Goal: Use online tool/utility: Utilize a website feature to perform a specific function

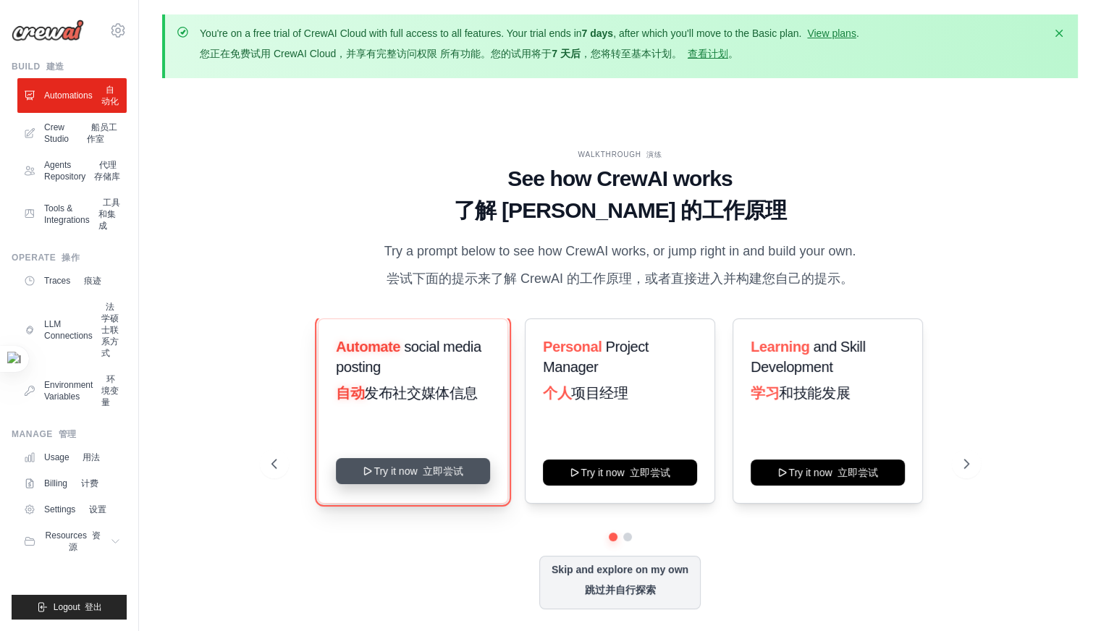
click at [414, 477] on button "Try it now 立即尝试" at bounding box center [413, 471] width 154 height 26
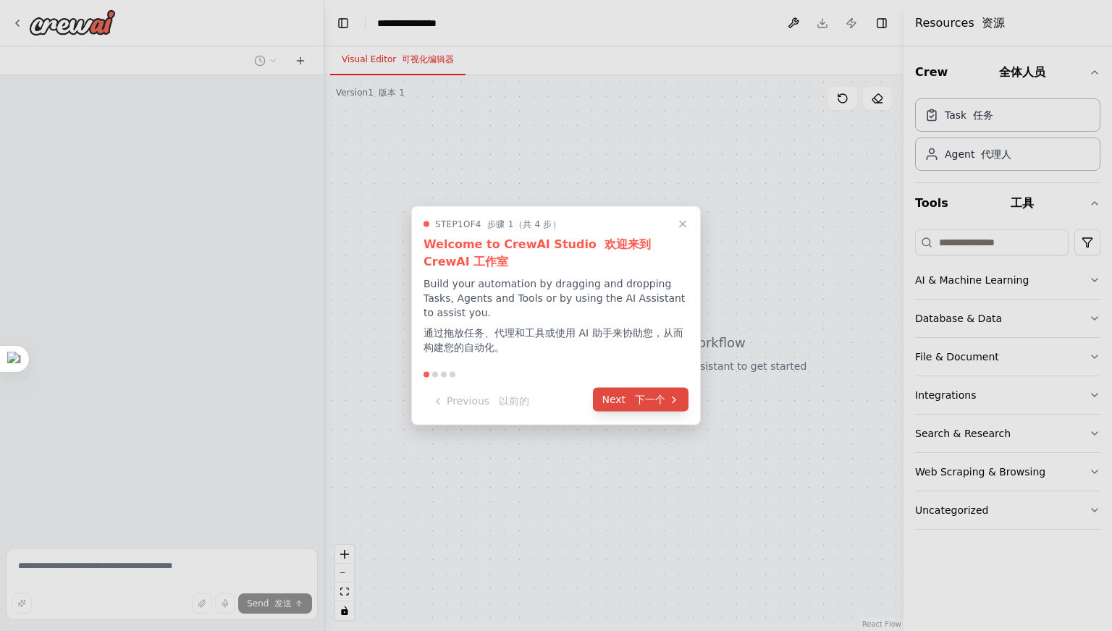
click at [653, 368] on div "Step 1 of 4 步骤 1（共 4 步） Welcome to CrewAI Studio 欢迎来到 CrewAI 工作室 Build your aut…" at bounding box center [556, 315] width 290 height 219
click at [655, 400] on font "下一个" at bounding box center [650, 400] width 30 height 12
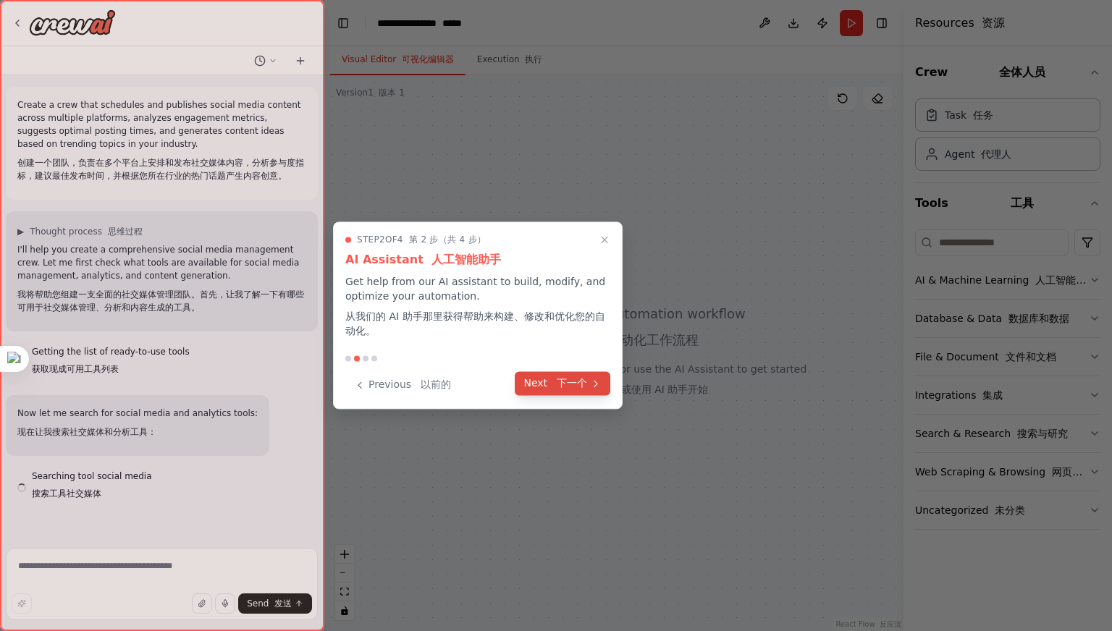
click at [578, 385] on font "下一个" at bounding box center [572, 383] width 30 height 12
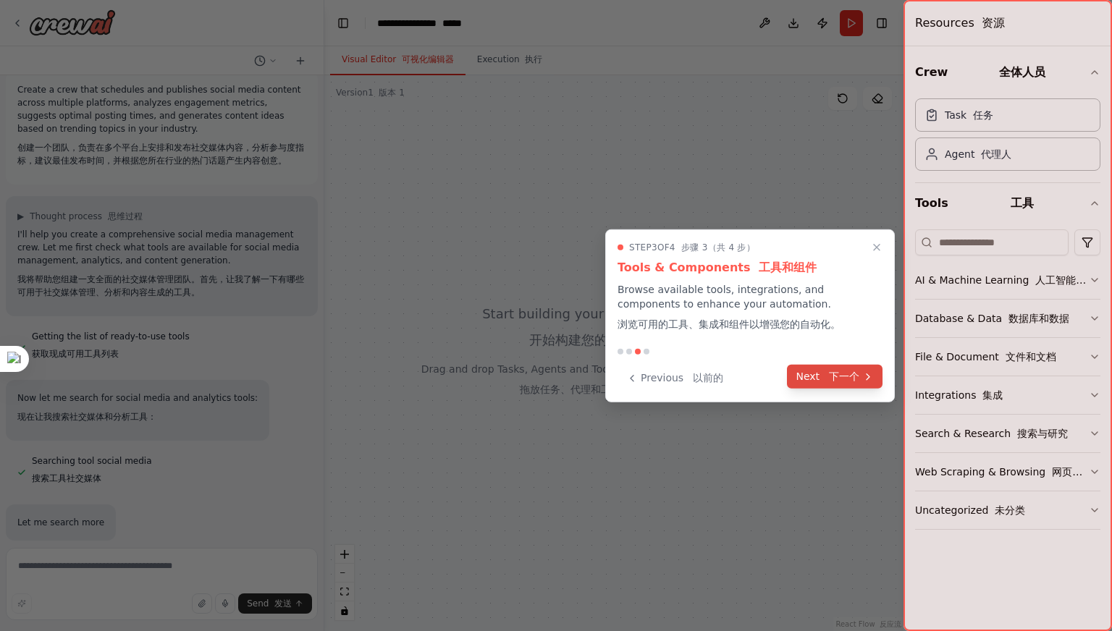
click at [843, 367] on button "Next 下一个" at bounding box center [835, 377] width 96 height 24
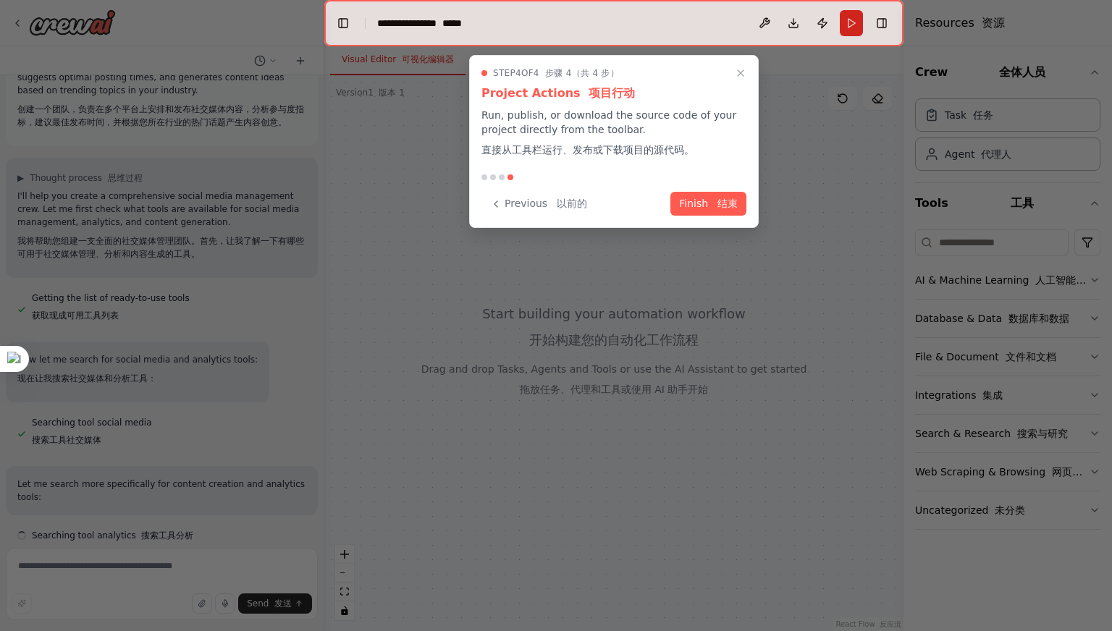
scroll to position [67, 0]
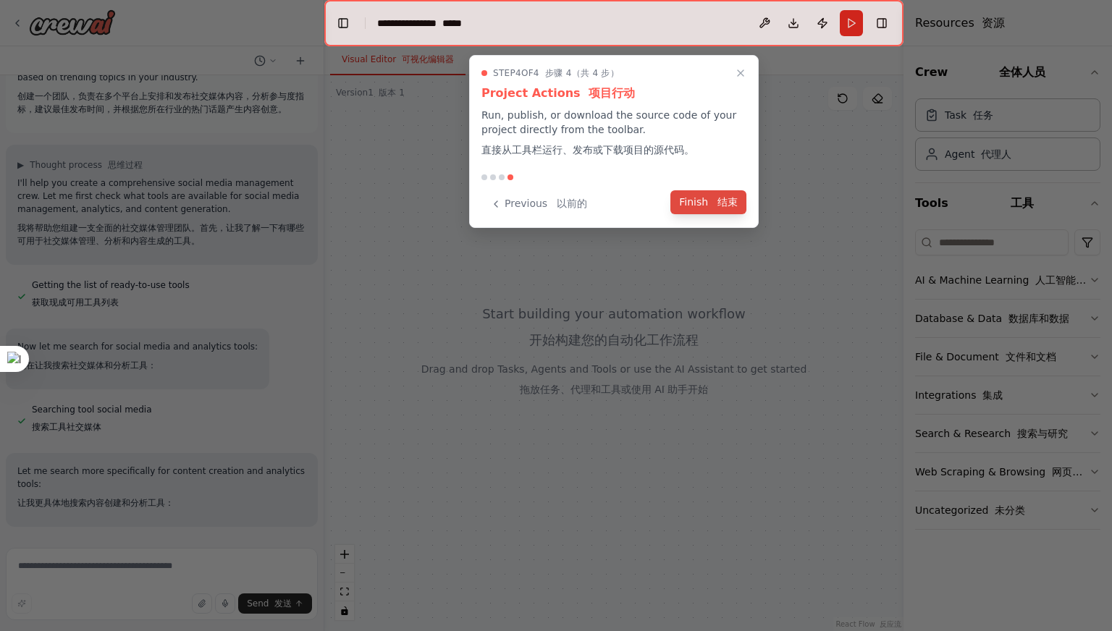
click at [721, 206] on font "结束" at bounding box center [727, 202] width 20 height 12
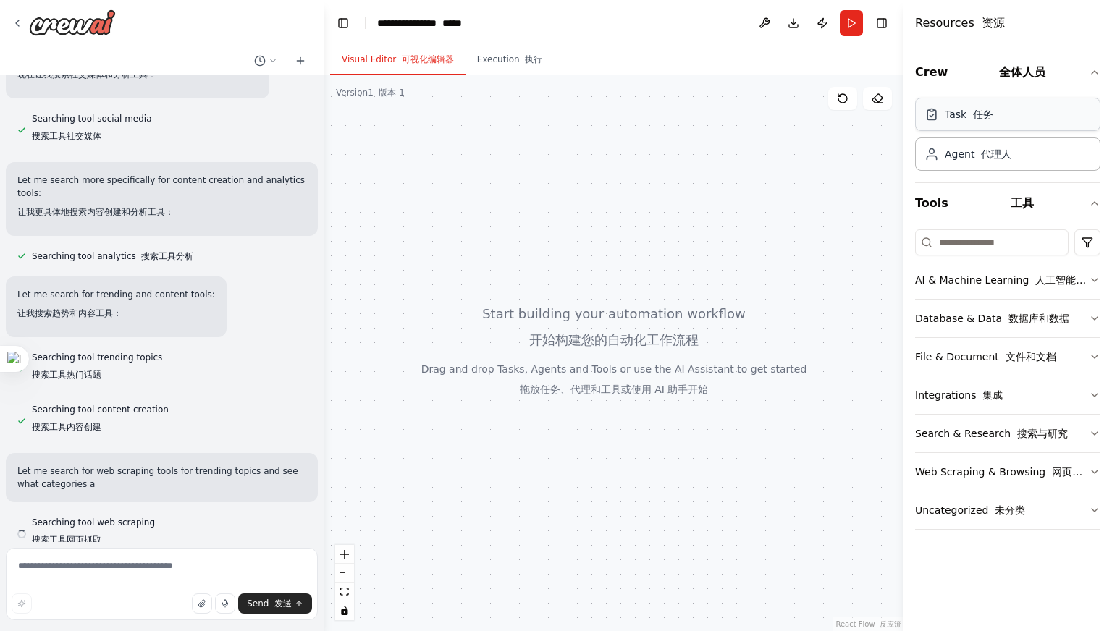
scroll to position [381, 0]
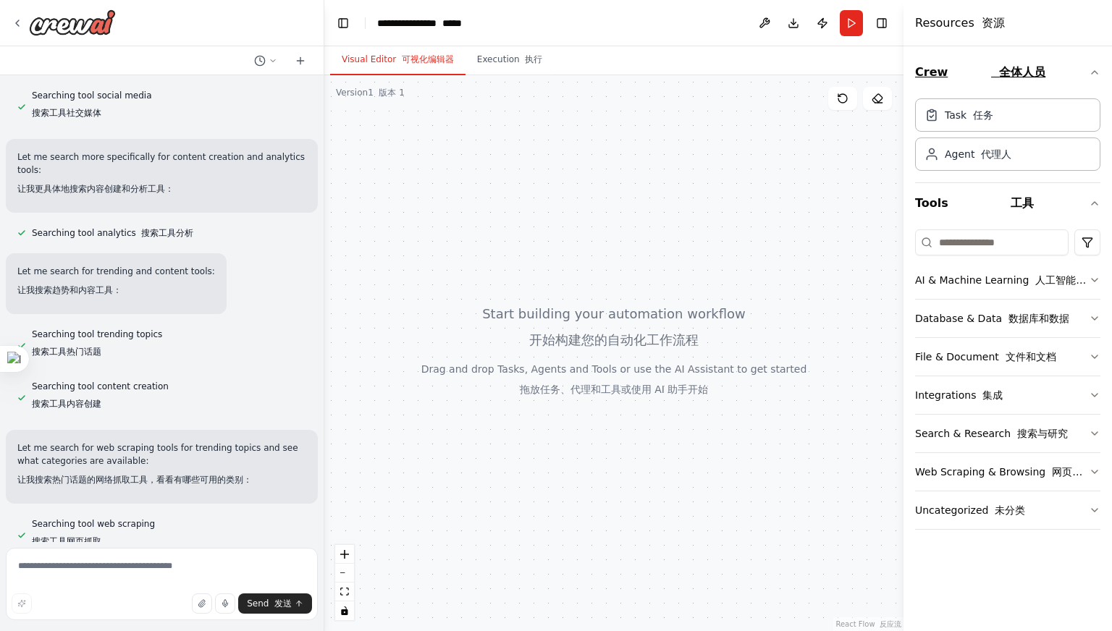
click at [932, 82] on button "Crew 全体人员" at bounding box center [1007, 72] width 185 height 41
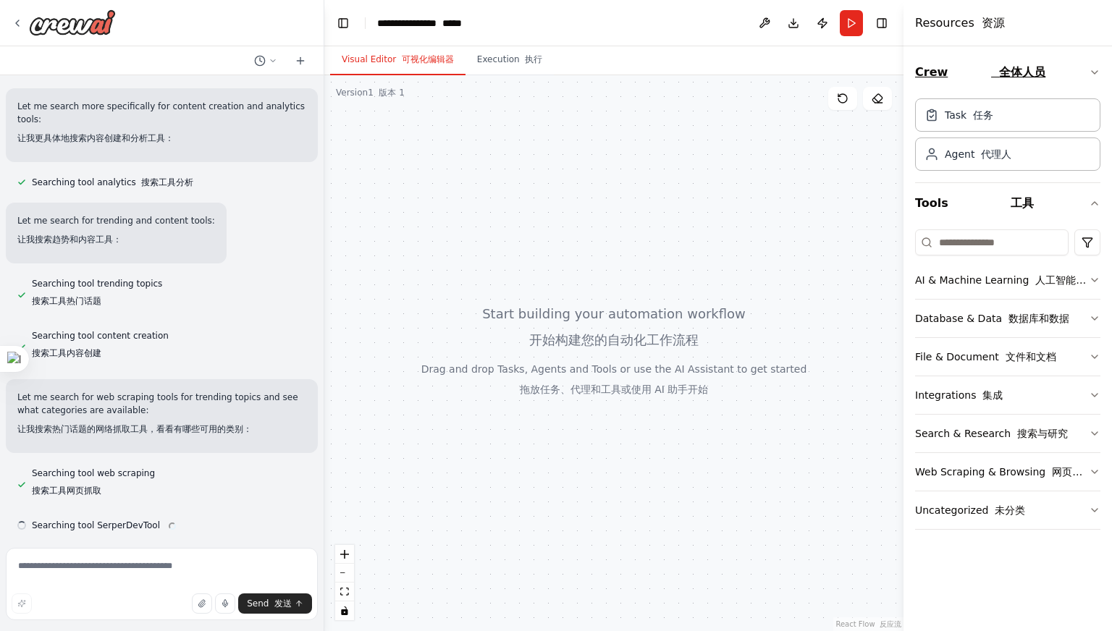
scroll to position [434, 0]
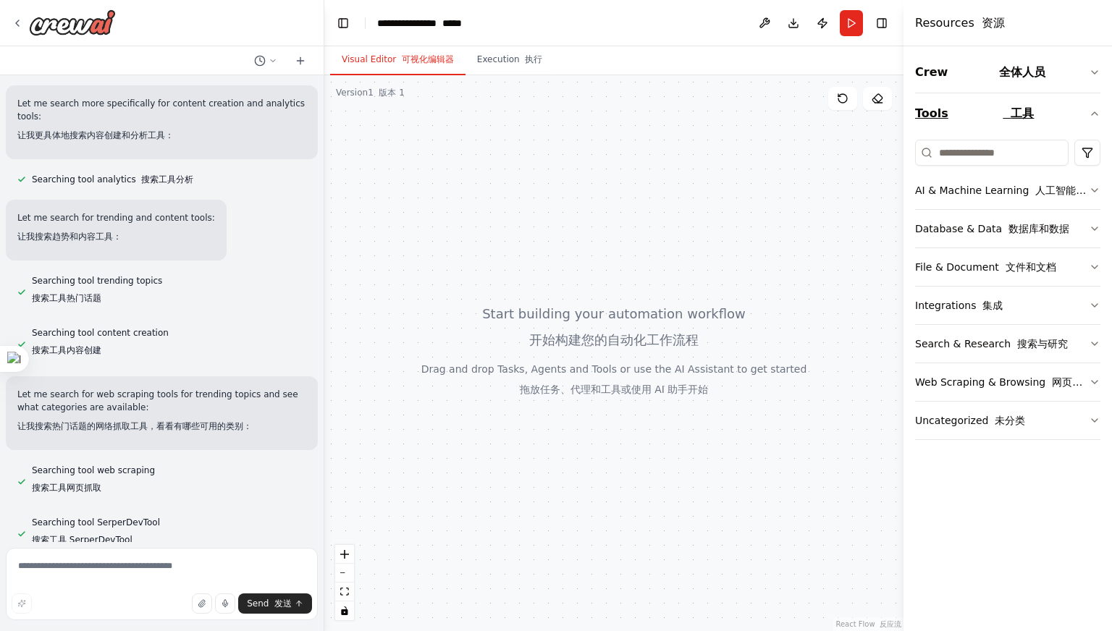
click at [981, 115] on button "Tools 工具" at bounding box center [1007, 113] width 185 height 41
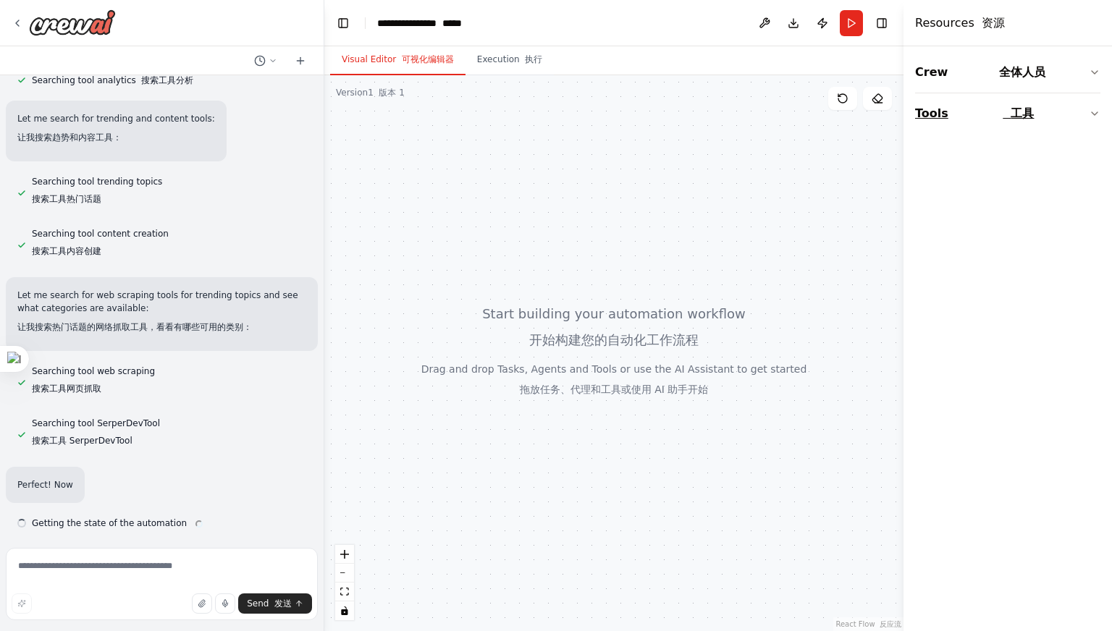
click at [981, 115] on button "Tools 工具" at bounding box center [1007, 113] width 185 height 41
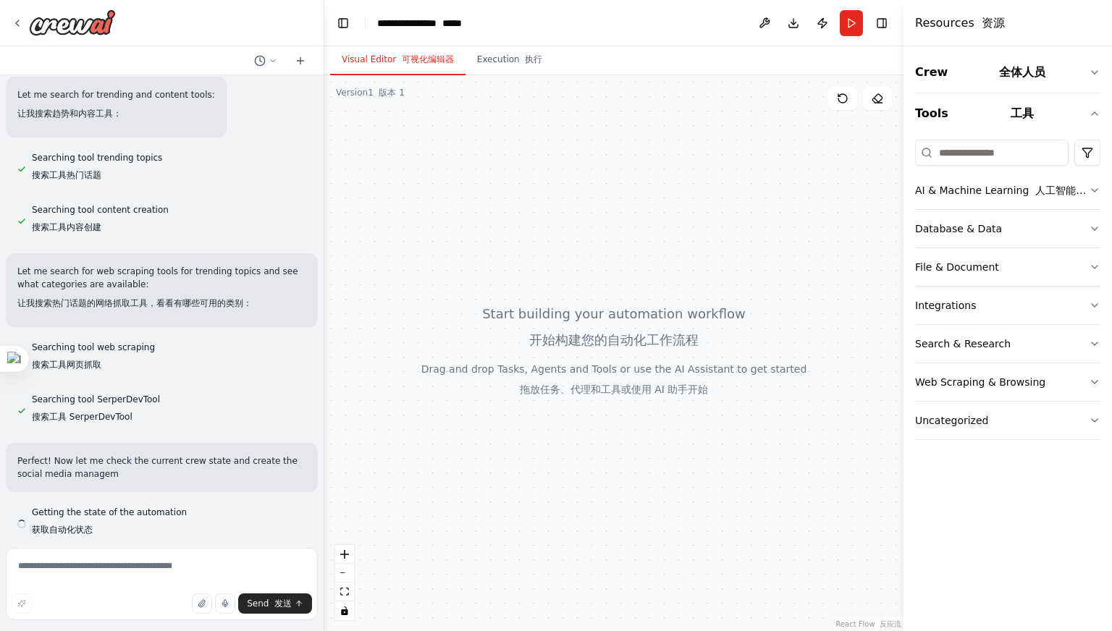
scroll to position [570, 0]
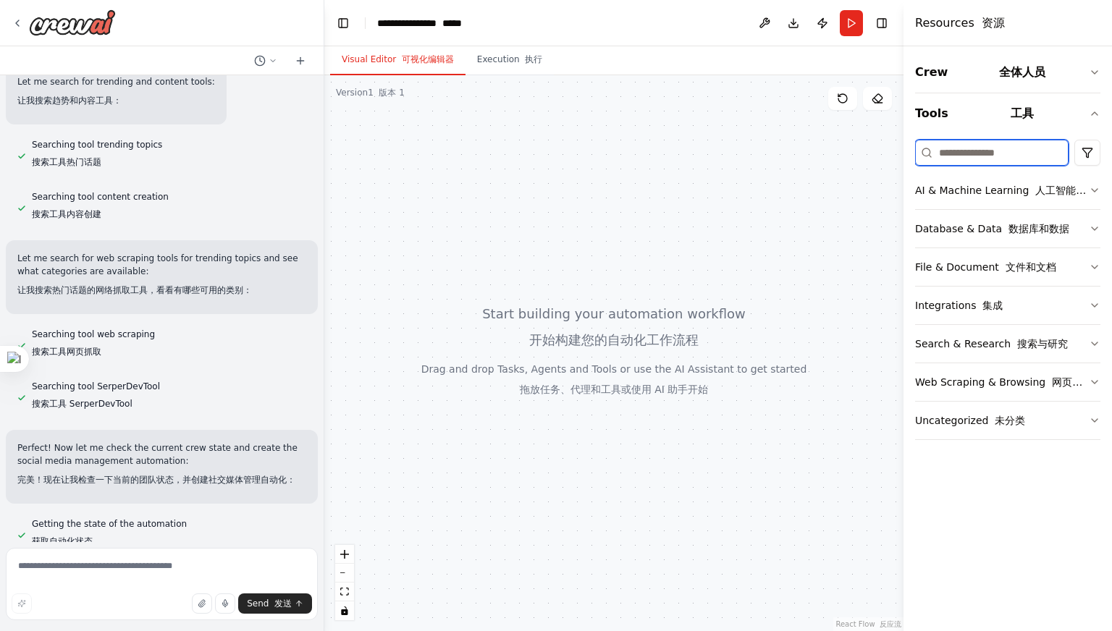
click at [986, 148] on input at bounding box center [991, 153] width 153 height 26
click at [1019, 189] on div "AI & Machine Learning 人工智能与机器学习" at bounding box center [1002, 190] width 174 height 14
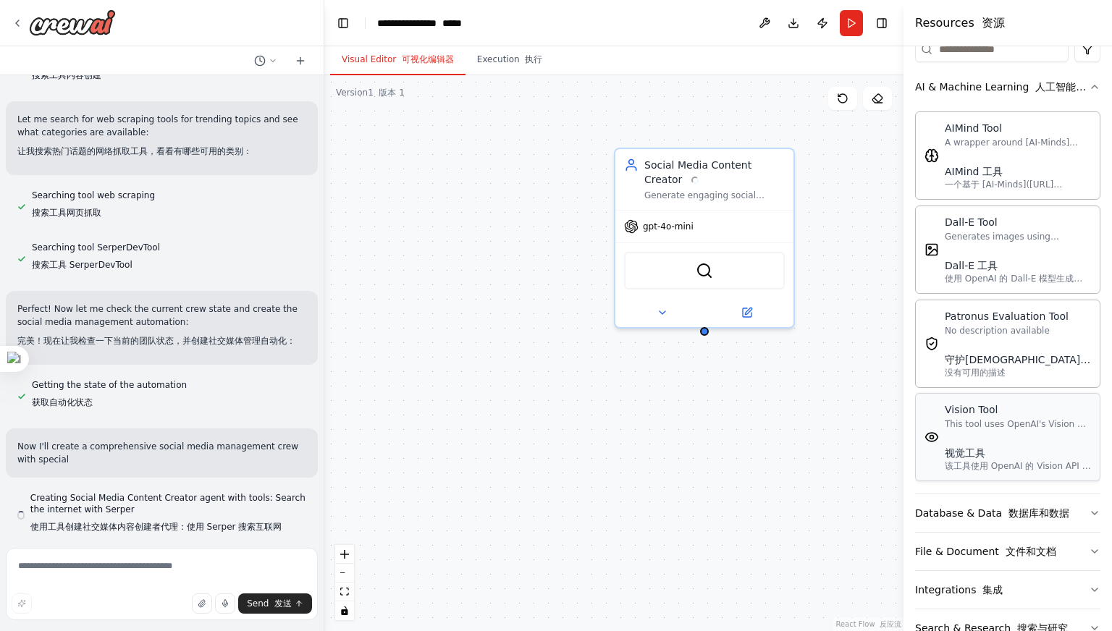
scroll to position [720, 0]
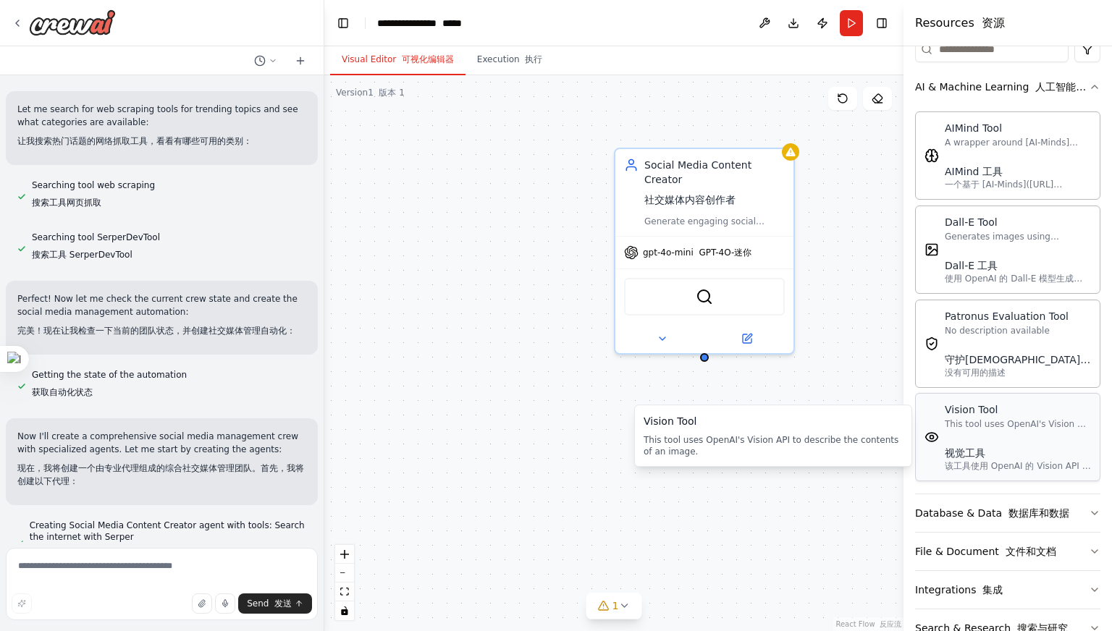
click at [980, 447] on div "视觉工具" at bounding box center [1018, 453] width 146 height 14
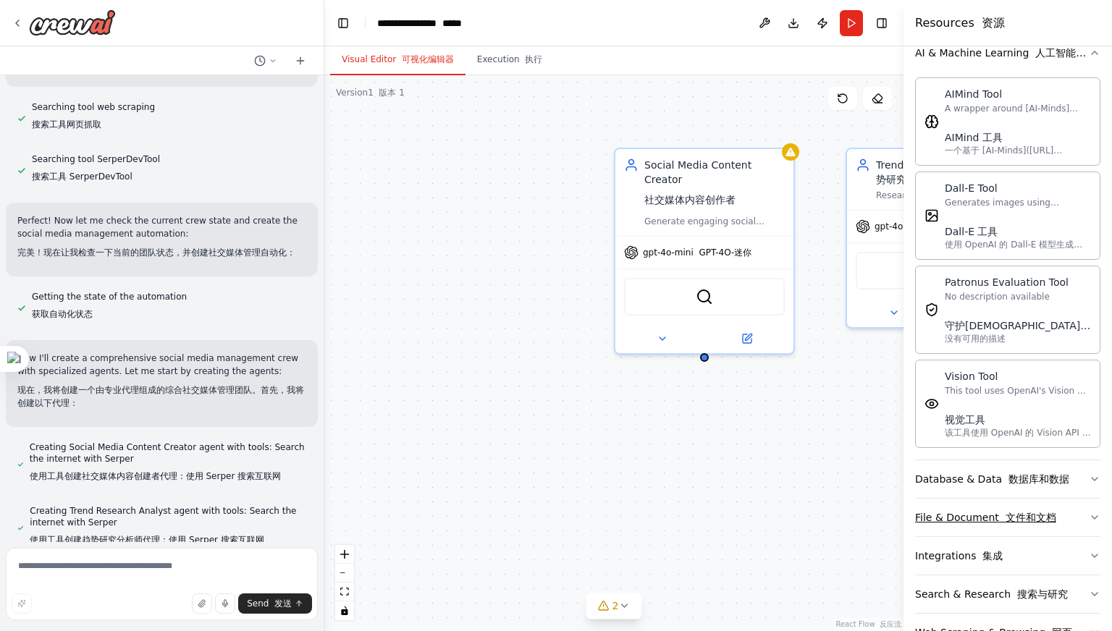
scroll to position [141, 0]
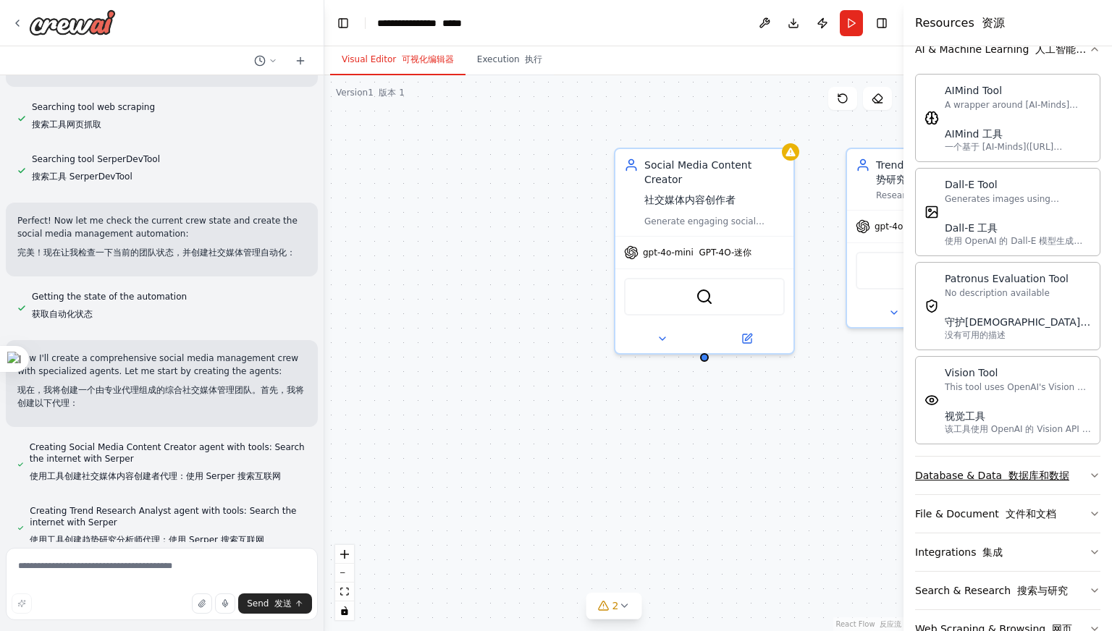
click at [992, 473] on div "Database & Data 数据库和数据" at bounding box center [992, 475] width 154 height 14
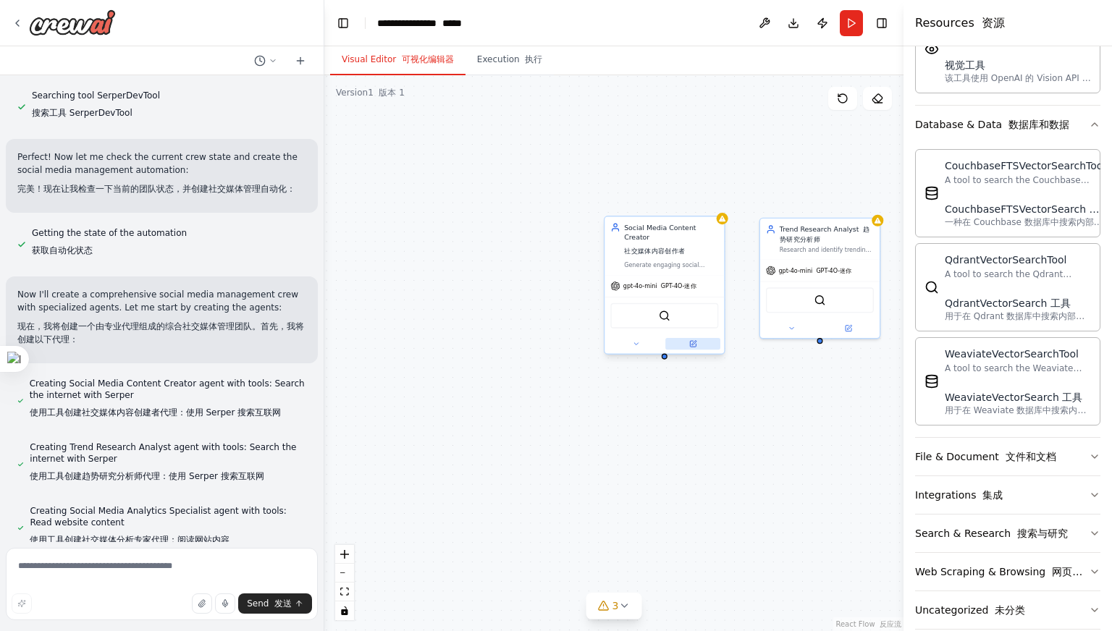
scroll to position [914, 0]
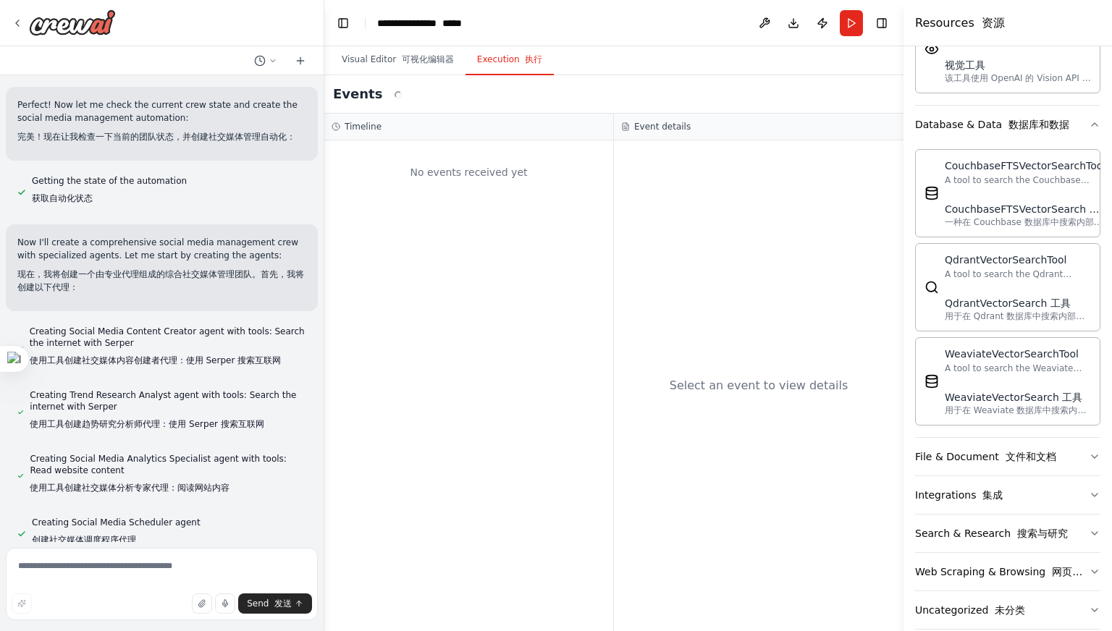
click at [492, 58] on button "Execution 执行" at bounding box center [509, 60] width 89 height 30
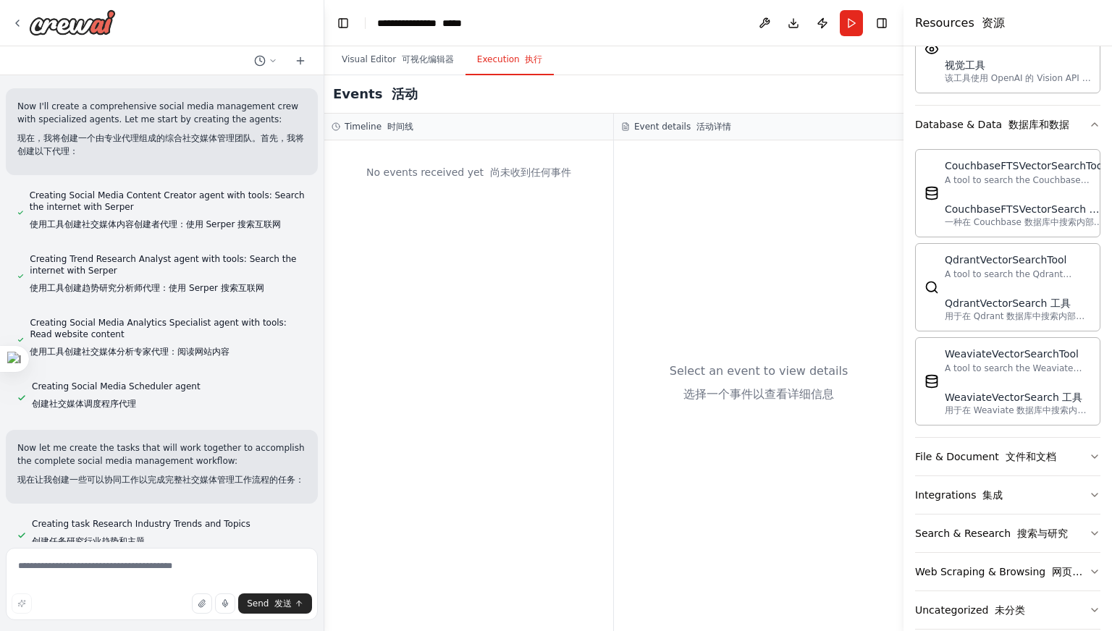
scroll to position [0, 0]
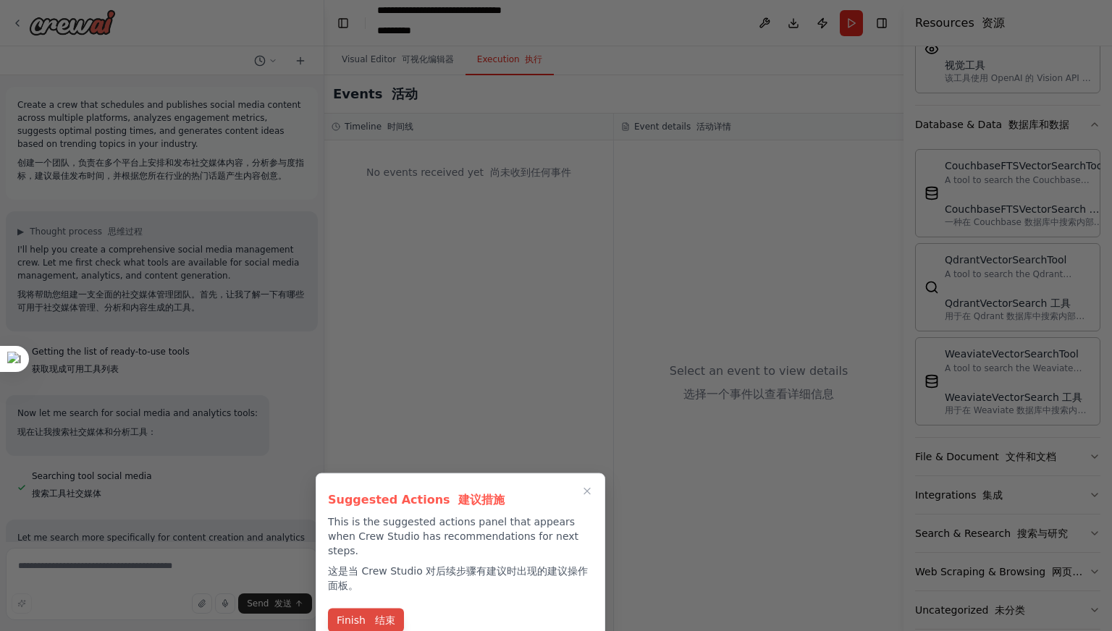
click at [382, 615] on font "结束" at bounding box center [385, 621] width 20 height 12
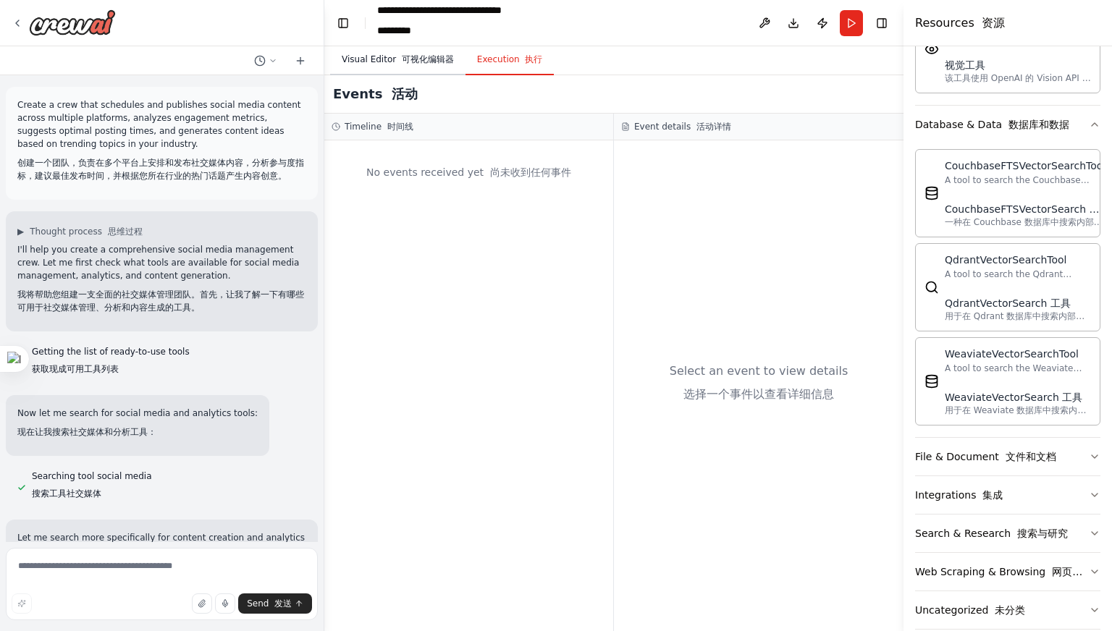
click at [353, 60] on button "Visual Editor 可视化编辑器" at bounding box center [397, 60] width 135 height 30
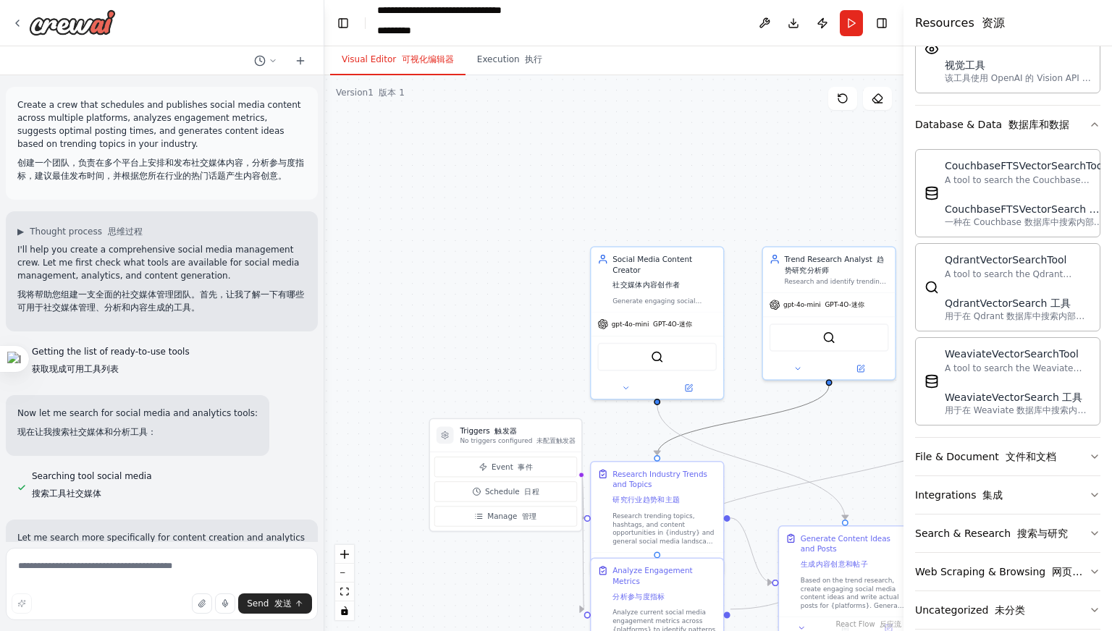
click at [720, 429] on icon "Edge from 8338d833-6073-4700-9deb-a4774c39f412 to 7b943e26-1756-4af7-8724-8888f…" at bounding box center [743, 420] width 172 height 70
click at [785, 515] on div ".deletable-edge-delete-btn { width: 20px; height: 20px; border: 0px solid #ffff…" at bounding box center [613, 353] width 579 height 556
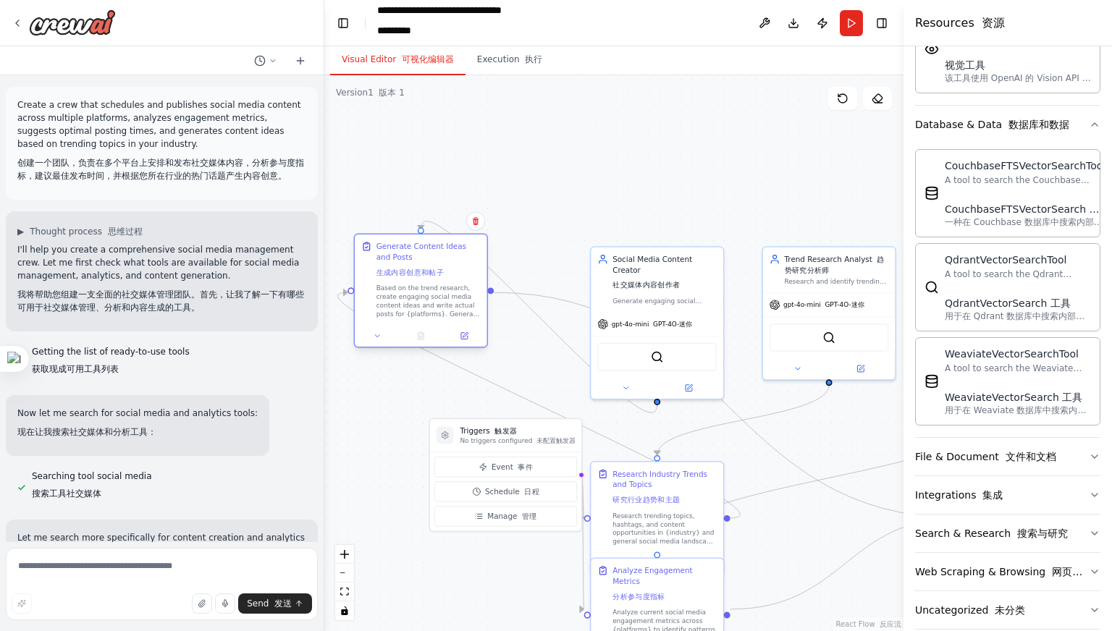
drag, startPoint x: 804, startPoint y: 554, endPoint x: 379, endPoint y: 259, distance: 517.7
click at [379, 259] on div "Generate Content Ideas and Posts 生成内容创意和帖子" at bounding box center [428, 261] width 104 height 41
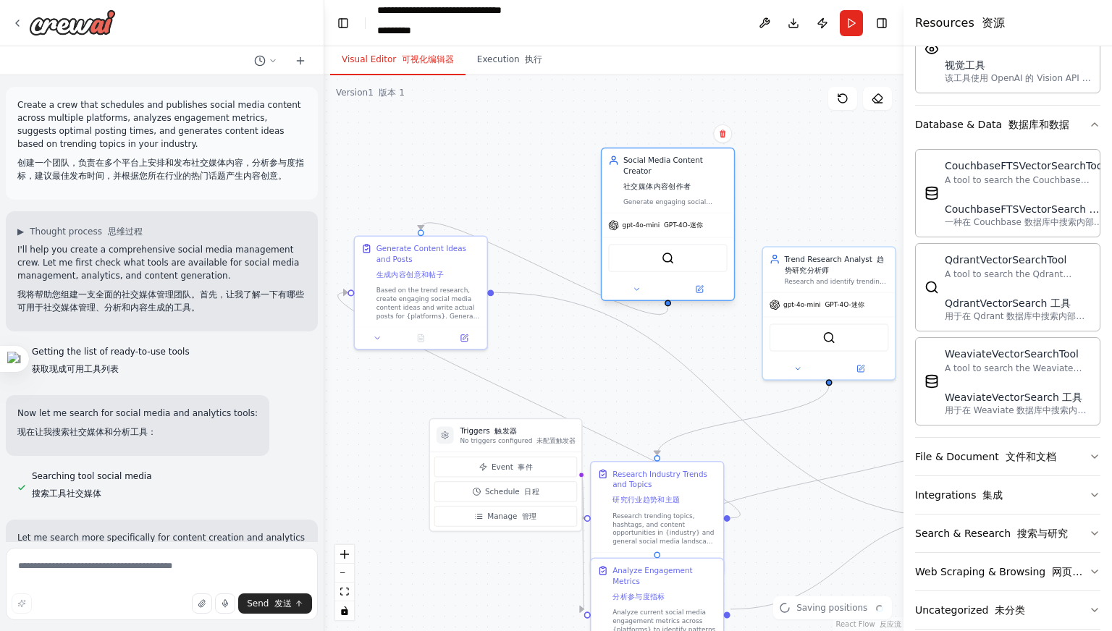
drag, startPoint x: 660, startPoint y: 298, endPoint x: 668, endPoint y: 197, distance: 101.7
click at [668, 197] on div "Social Media Content Creator 社交媒体内容创作者 Generate engaging social media content i…" at bounding box center [675, 180] width 104 height 51
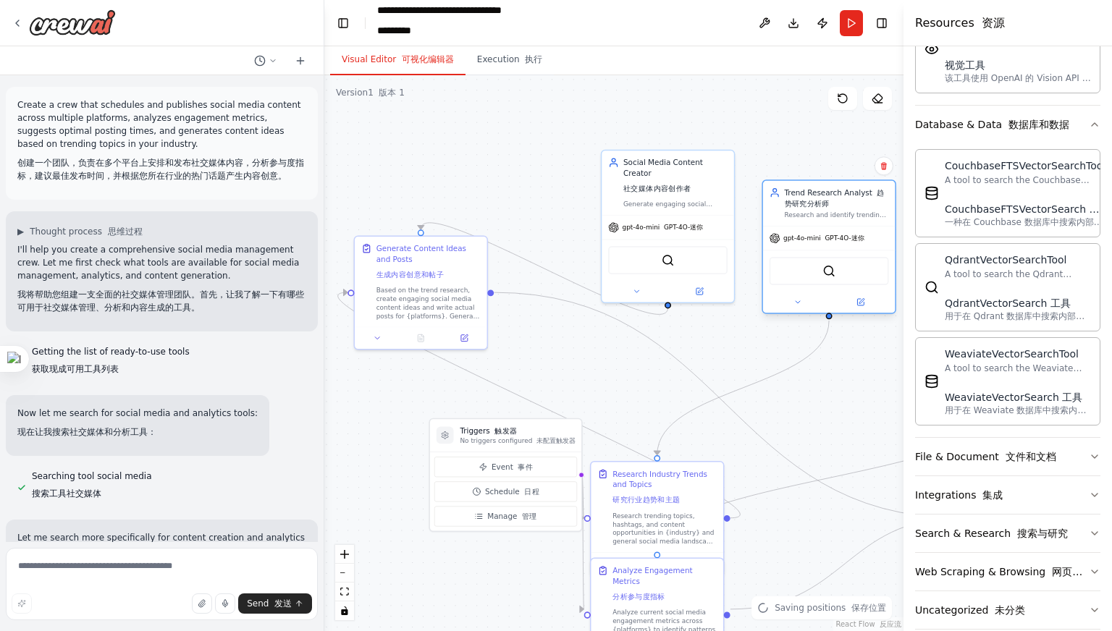
drag, startPoint x: 832, startPoint y: 325, endPoint x: 832, endPoint y: 261, distance: 63.7
click at [832, 261] on div "SerperDevTool" at bounding box center [829, 271] width 119 height 28
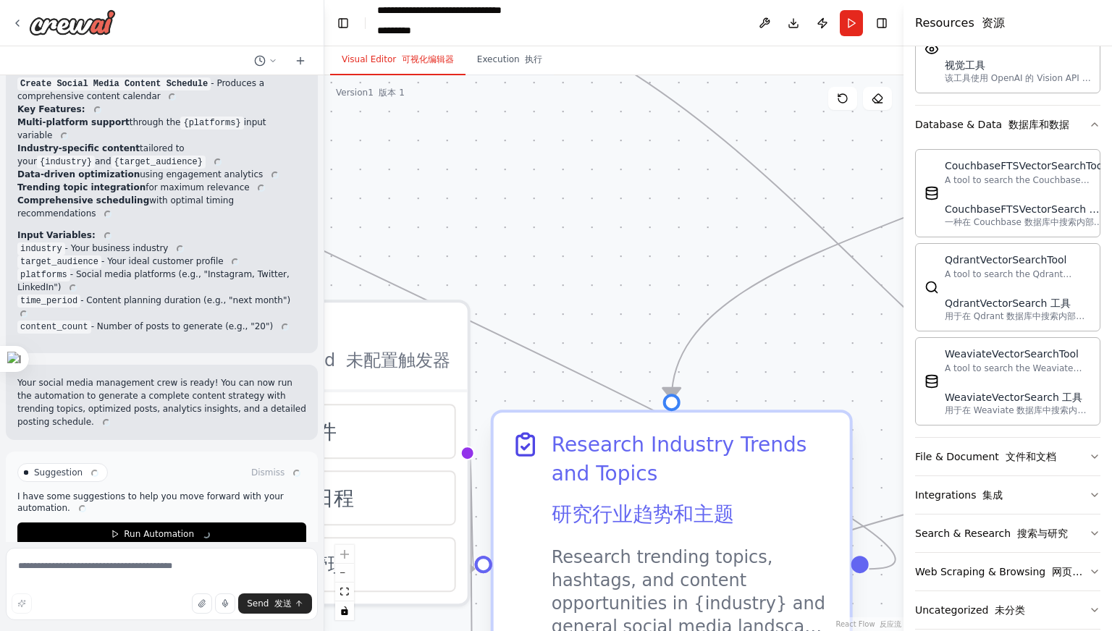
scroll to position [2243, 0]
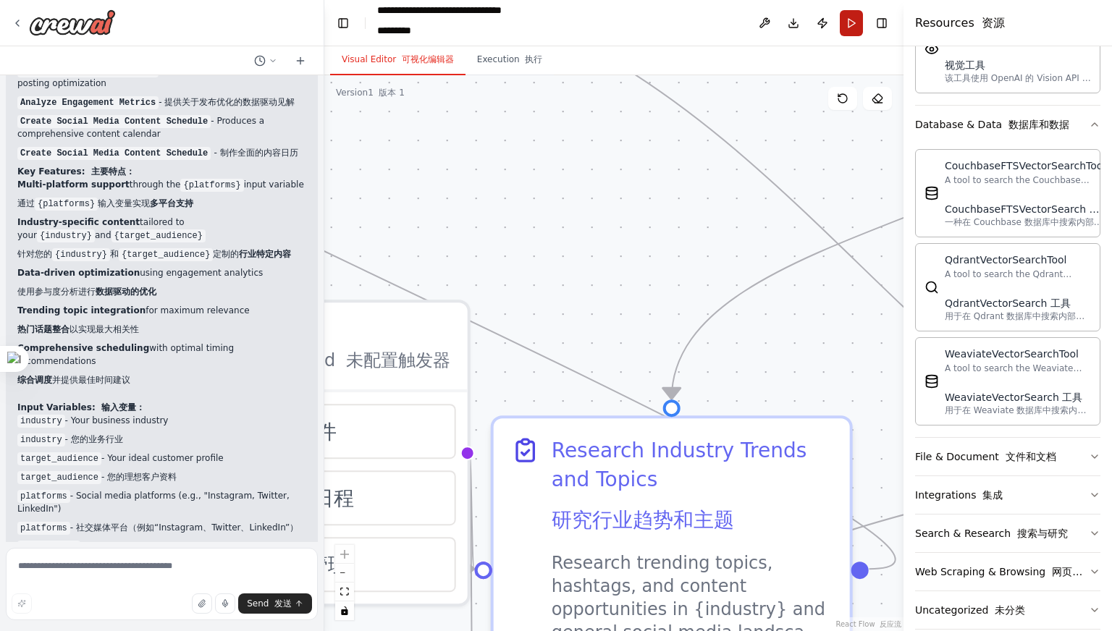
click at [854, 16] on button "Run" at bounding box center [851, 23] width 23 height 26
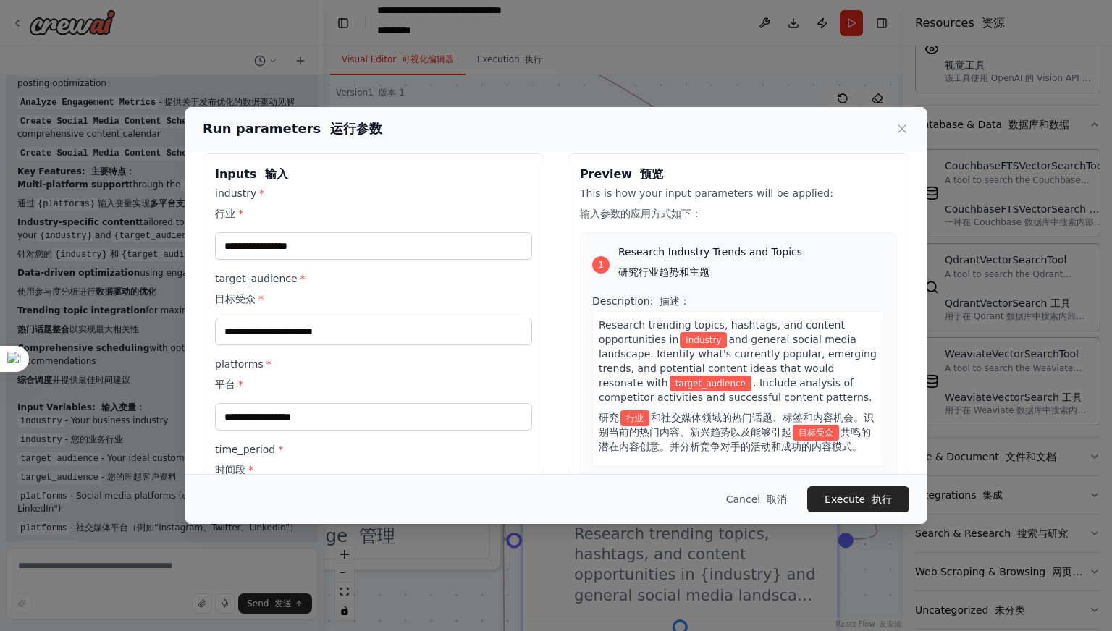
scroll to position [0, 0]
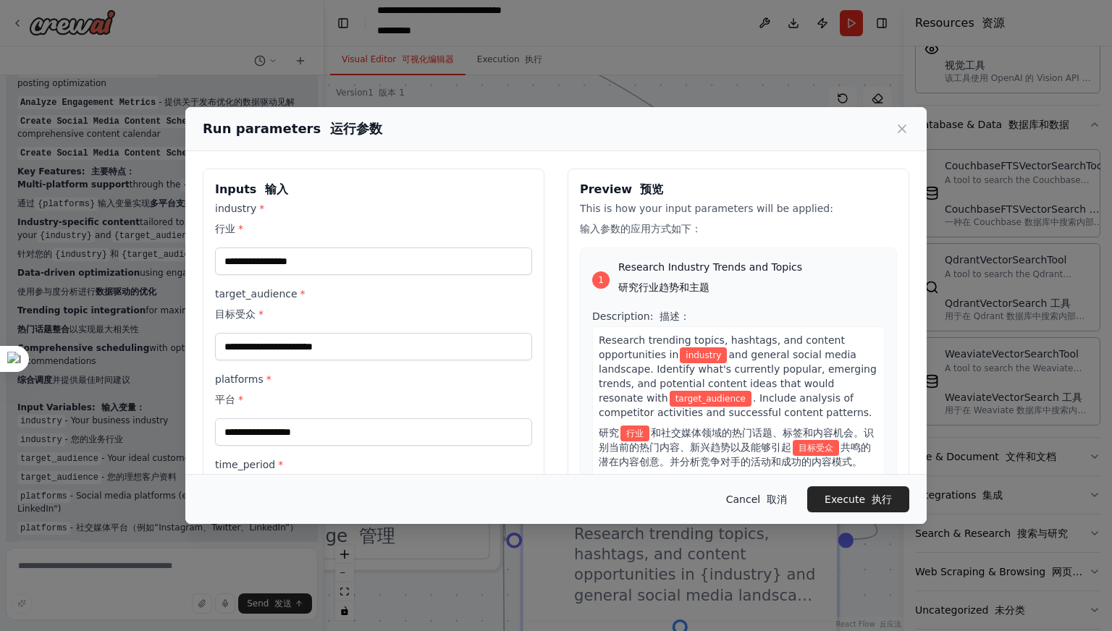
click at [752, 494] on button "Cancel 取消" at bounding box center [757, 499] width 84 height 26
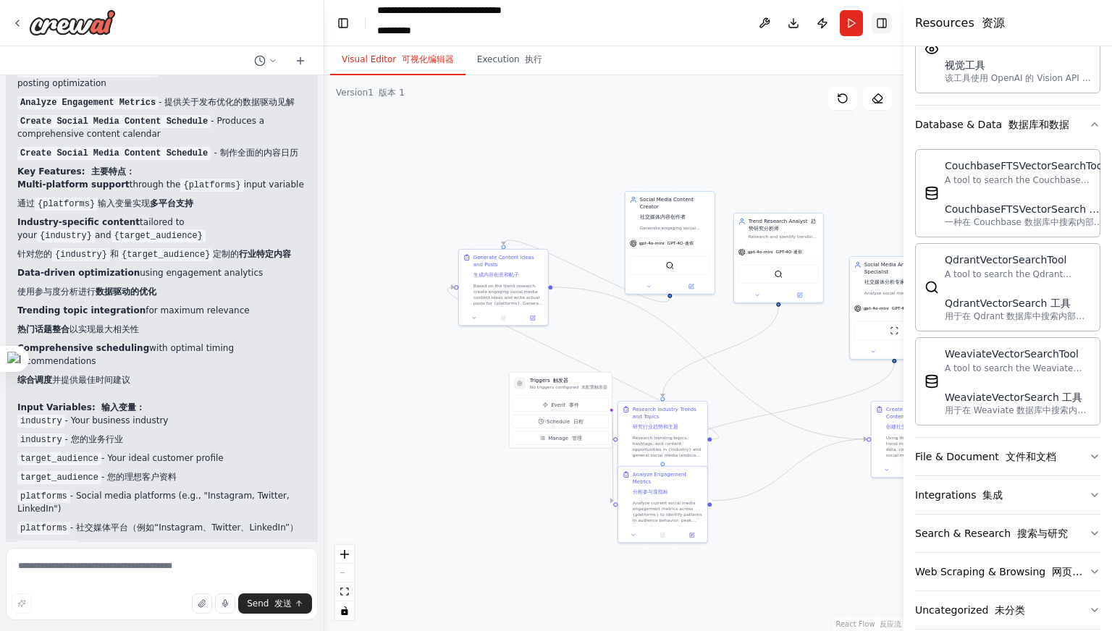
click at [882, 29] on button "Toggle Right Sidebar" at bounding box center [882, 23] width 20 height 20
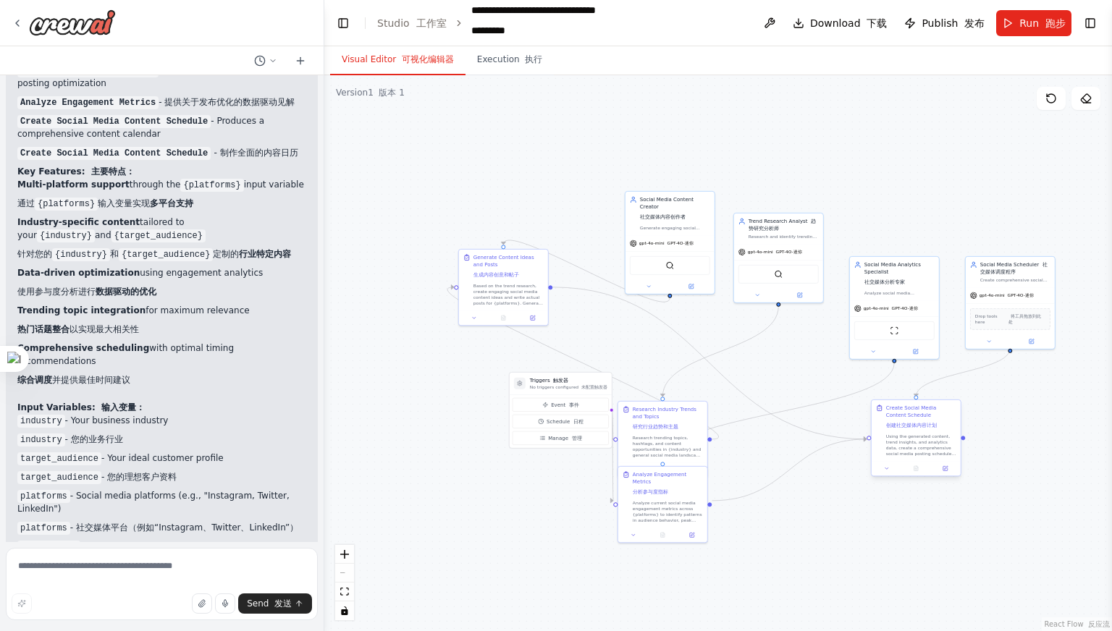
click at [915, 444] on div "Using the generated content, trend insights, and analytics data, create a compr…" at bounding box center [921, 445] width 70 height 23
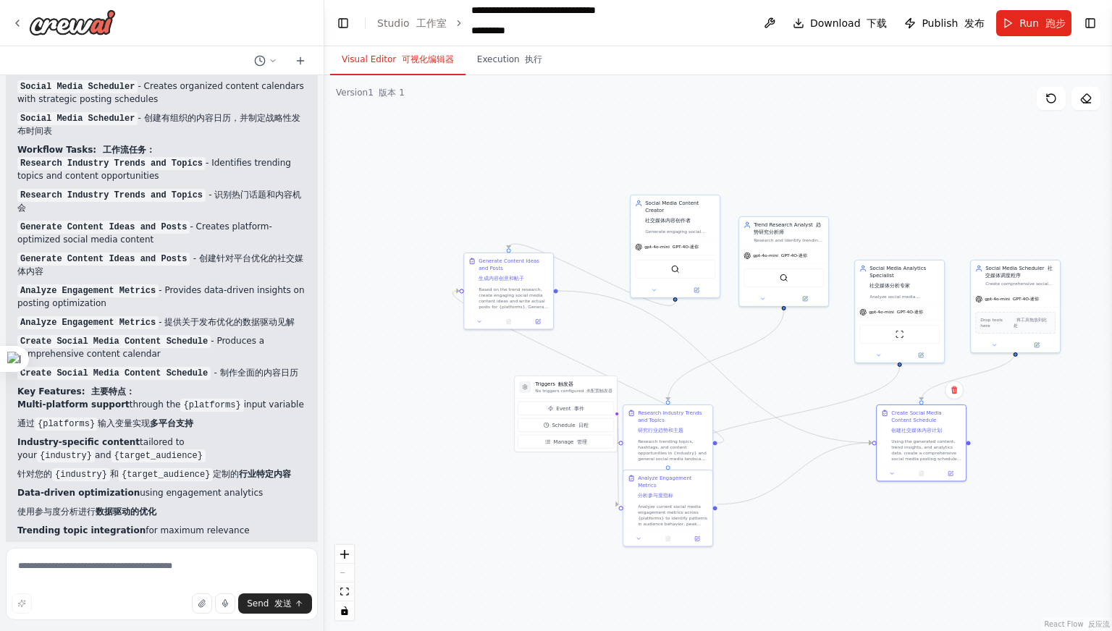
scroll to position [2185, 0]
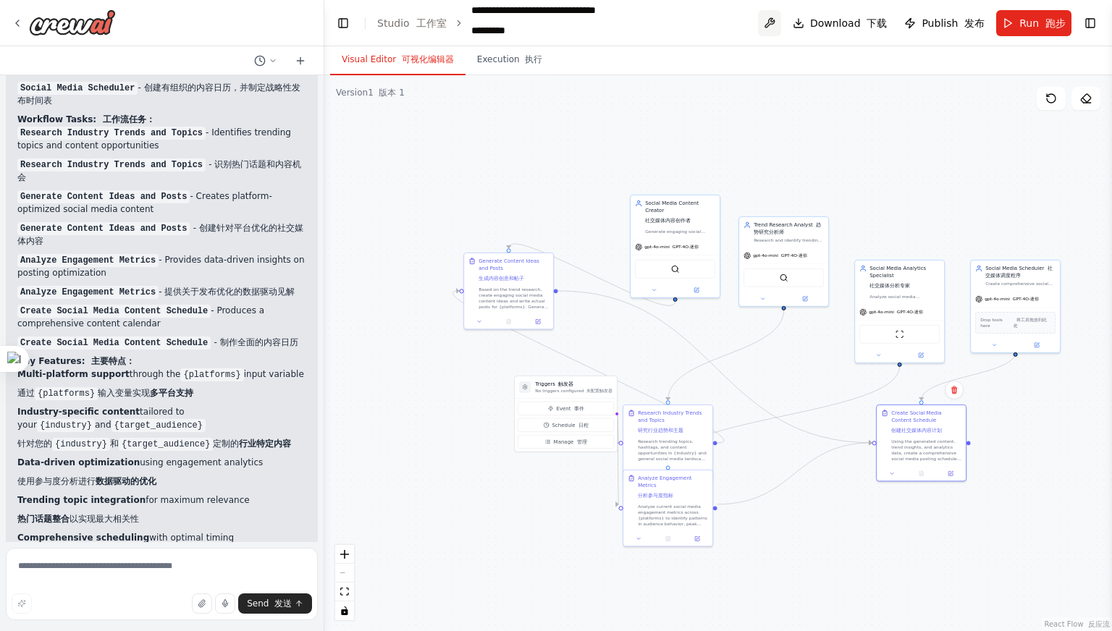
click at [778, 17] on button at bounding box center [769, 23] width 23 height 26
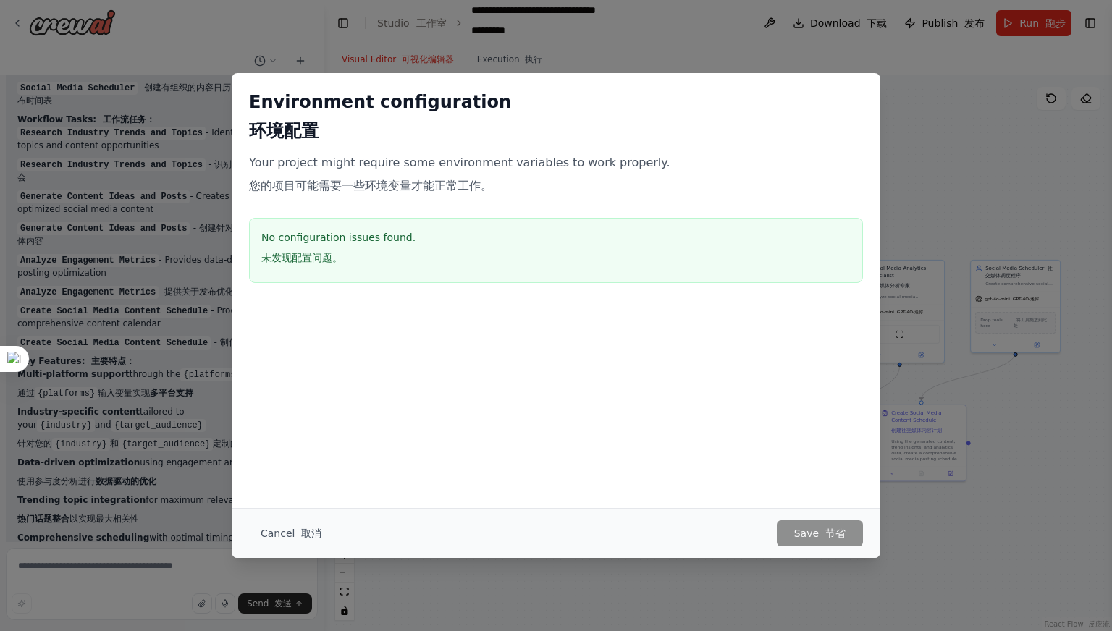
click at [403, 515] on div "Cancel 取消 Save 节省" at bounding box center [556, 533] width 649 height 50
drag, startPoint x: 260, startPoint y: 521, endPoint x: 275, endPoint y: 536, distance: 22.0
click at [261, 526] on button "Cancel 取消" at bounding box center [291, 534] width 84 height 26
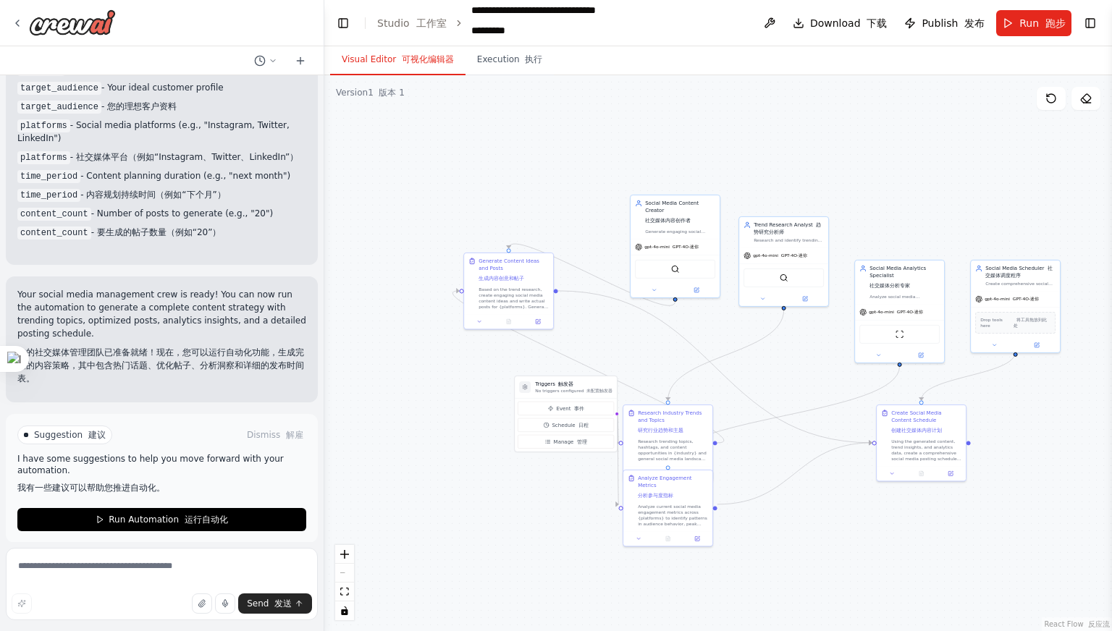
scroll to position [2757, 0]
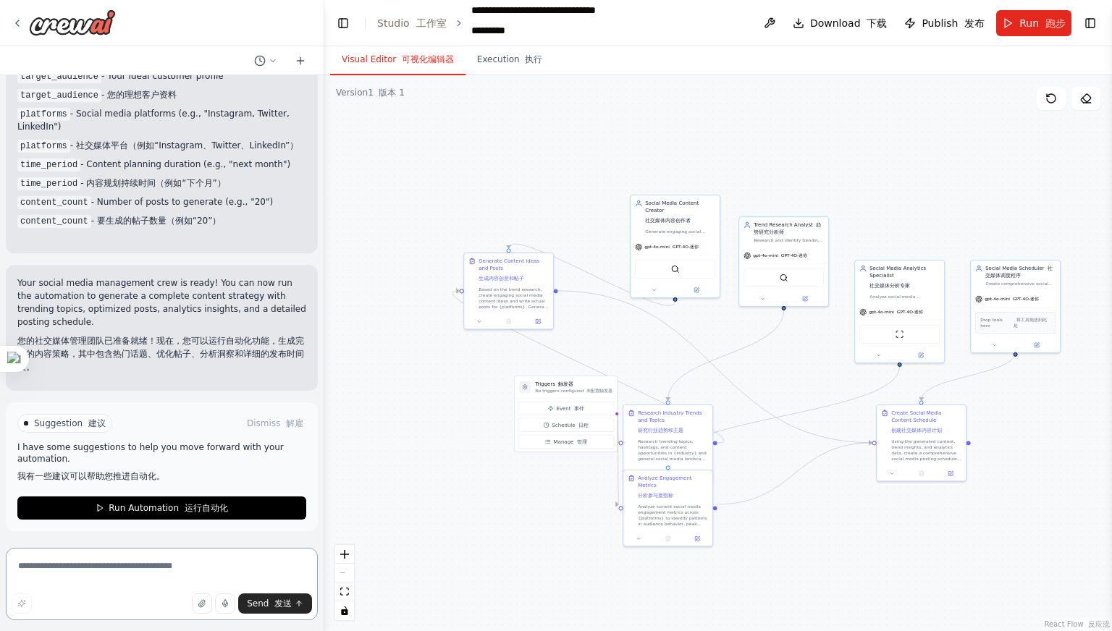
click at [87, 574] on textarea at bounding box center [162, 584] width 312 height 72
type textarea "*********"
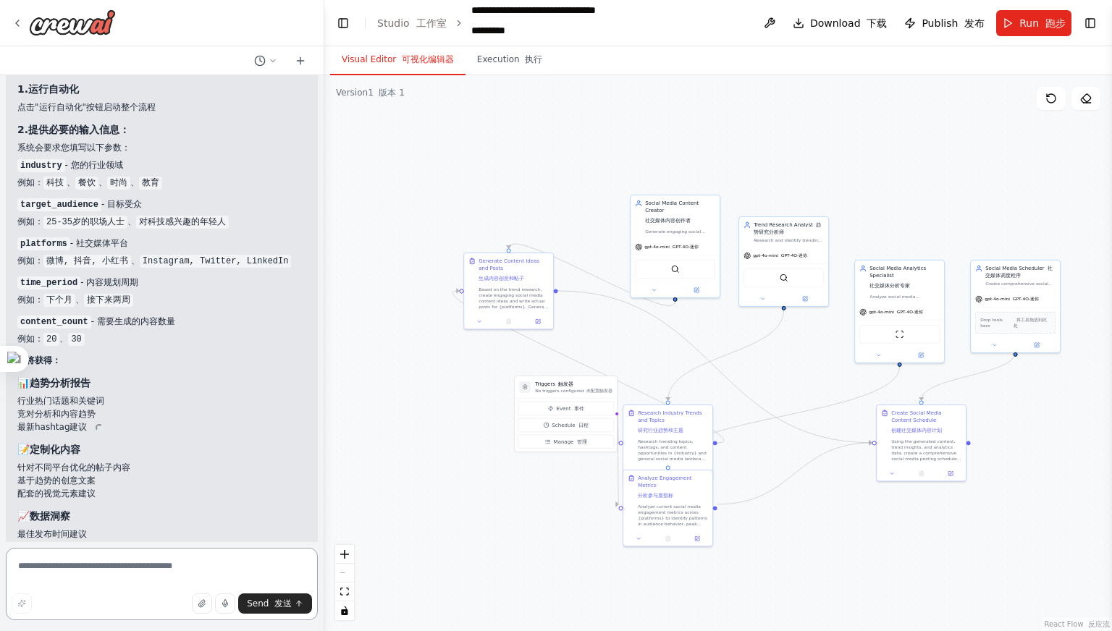
scroll to position [3219, 0]
click at [683, 246] on font "GPT-4O-迷你" at bounding box center [686, 245] width 26 height 5
click at [683, 237] on div "gpt-4o-mini GPT-4O-迷你" at bounding box center [675, 245] width 89 height 16
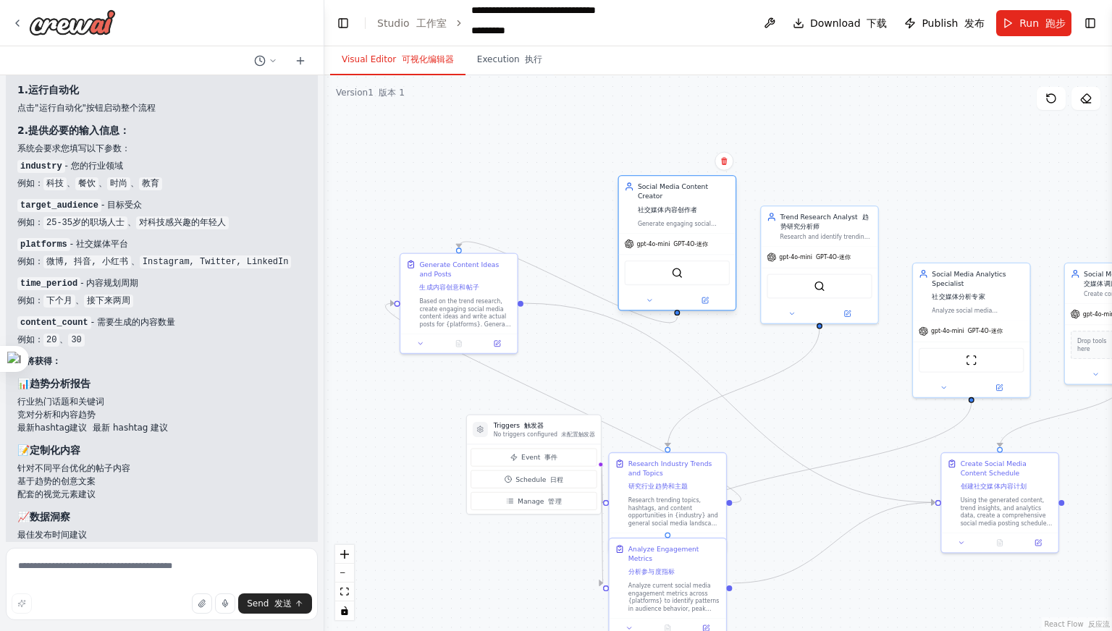
click at [689, 225] on div "Generate engaging social media content ideas and create posts tailored to {indu…" at bounding box center [684, 223] width 92 height 7
click at [683, 214] on div "Social Media Content Creator 社交媒体内容创作者" at bounding box center [684, 200] width 92 height 36
click at [683, 214] on font "社交媒体内容创作者" at bounding box center [668, 209] width 60 height 9
click at [456, 298] on div "Based on the trend research, create engaging social media content ideas and wri…" at bounding box center [465, 311] width 92 height 30
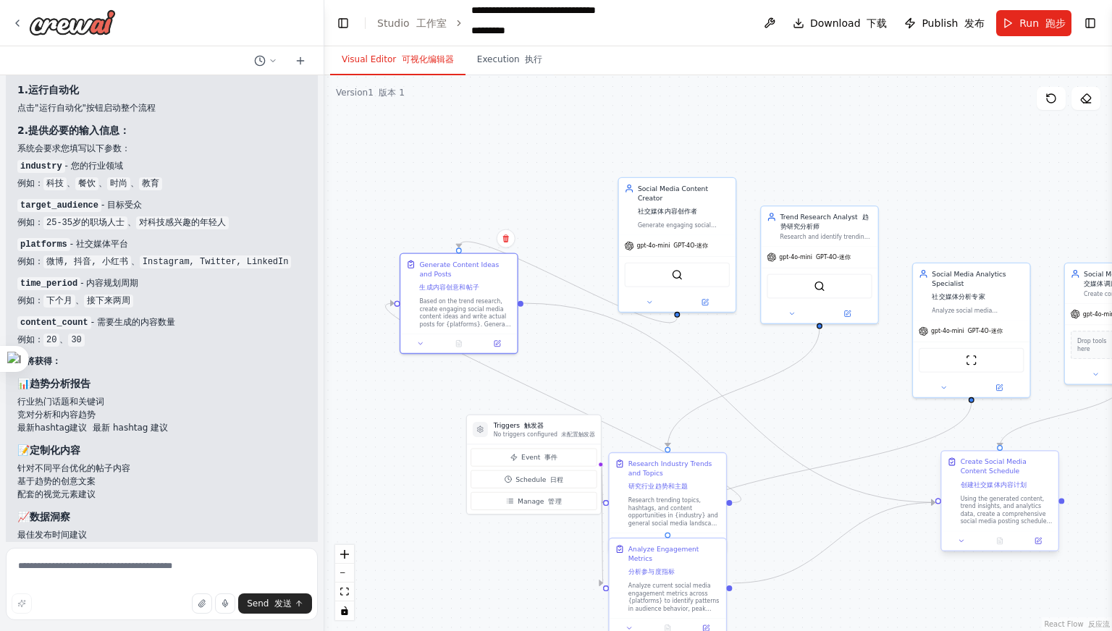
click at [997, 485] on font "创建社交媒体内容计划" at bounding box center [994, 484] width 67 height 7
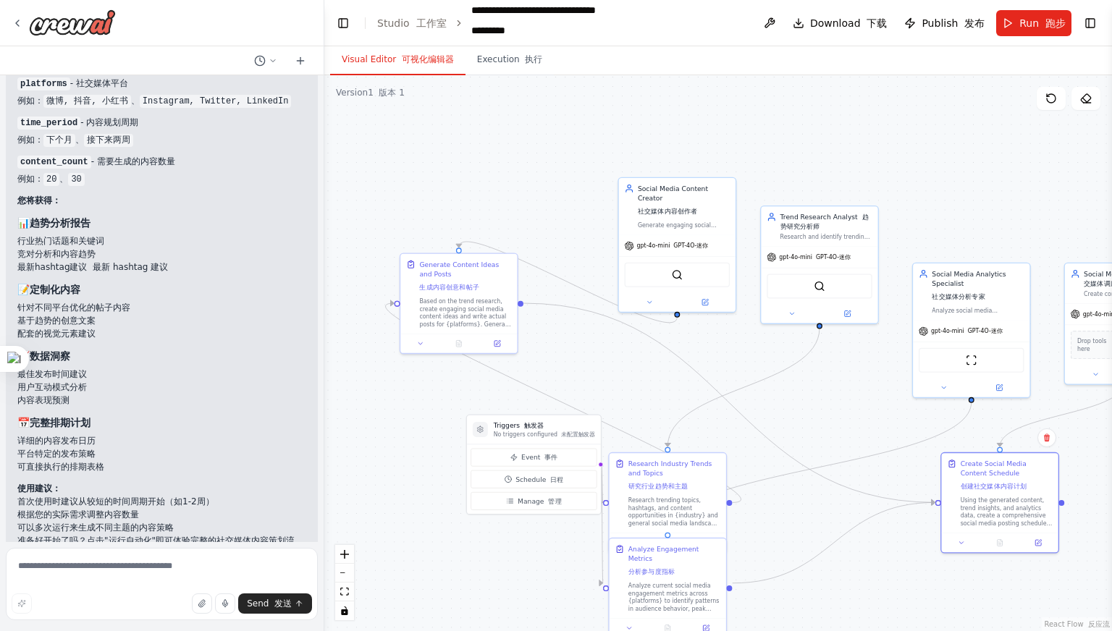
scroll to position [3420, 0]
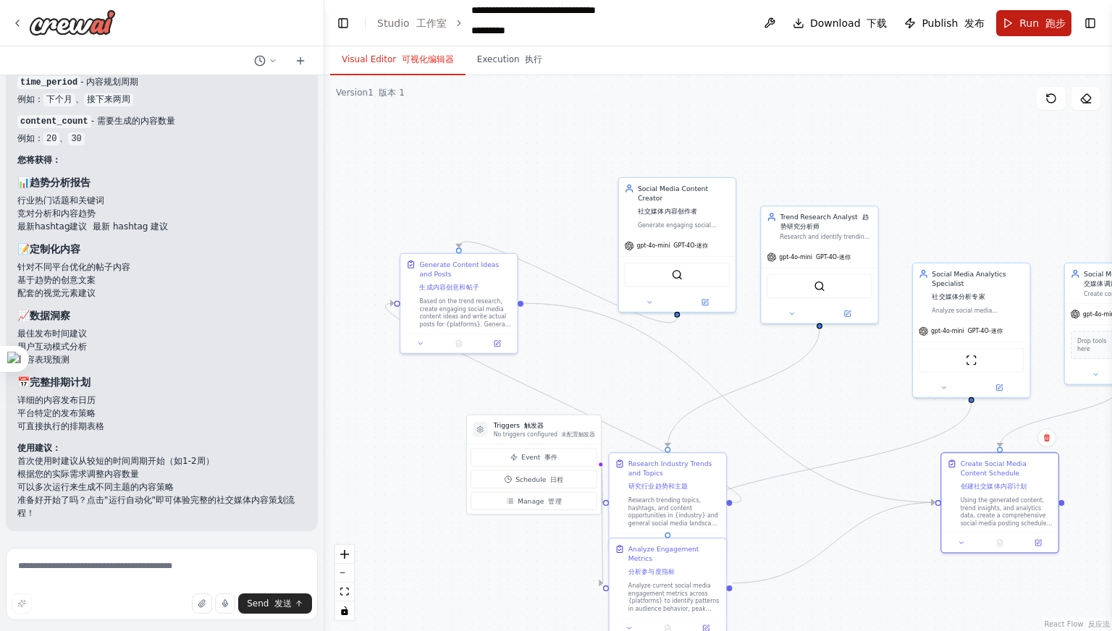
click at [1013, 24] on button "Run 跑步" at bounding box center [1033, 23] width 75 height 26
click at [1013, 21] on header "**********" at bounding box center [718, 23] width 788 height 46
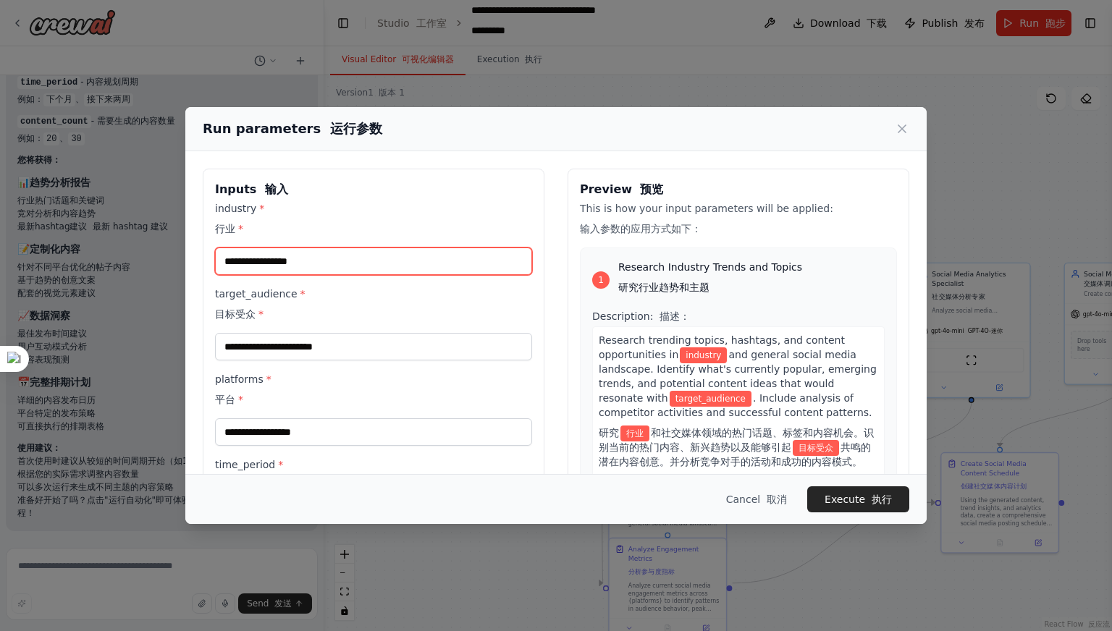
click at [342, 255] on input "industry * 行业 *" at bounding box center [373, 262] width 317 height 28
type input "********"
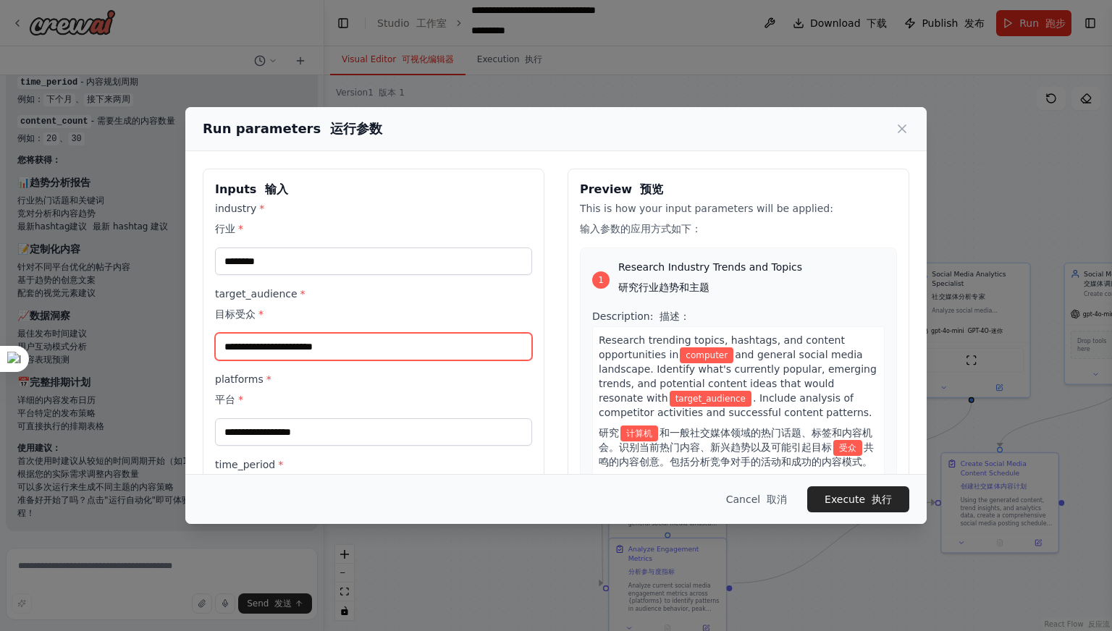
click at [345, 340] on input "target_audience * 目标受众 *" at bounding box center [373, 347] width 317 height 28
type input "*******"
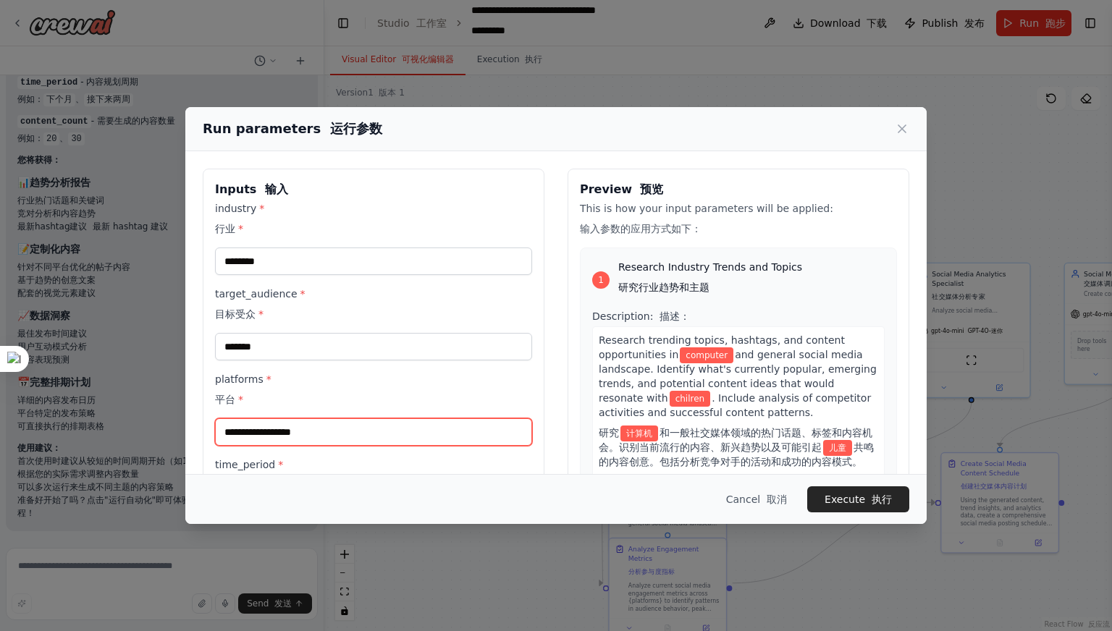
click at [309, 438] on input "platforms * 平台 *" at bounding box center [373, 432] width 317 height 28
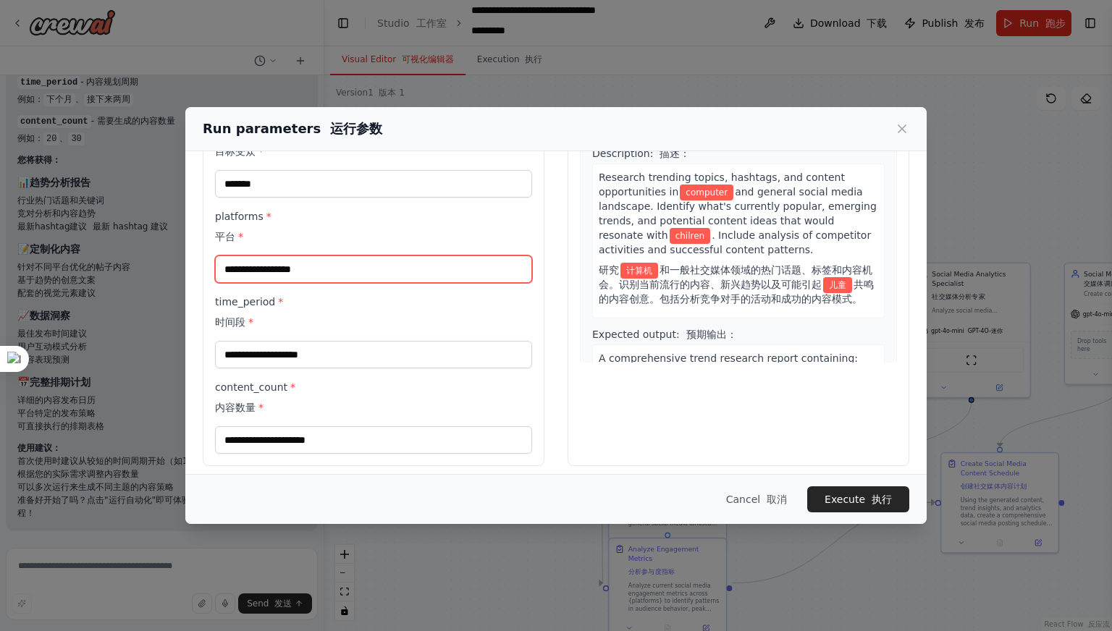
scroll to position [170, 0]
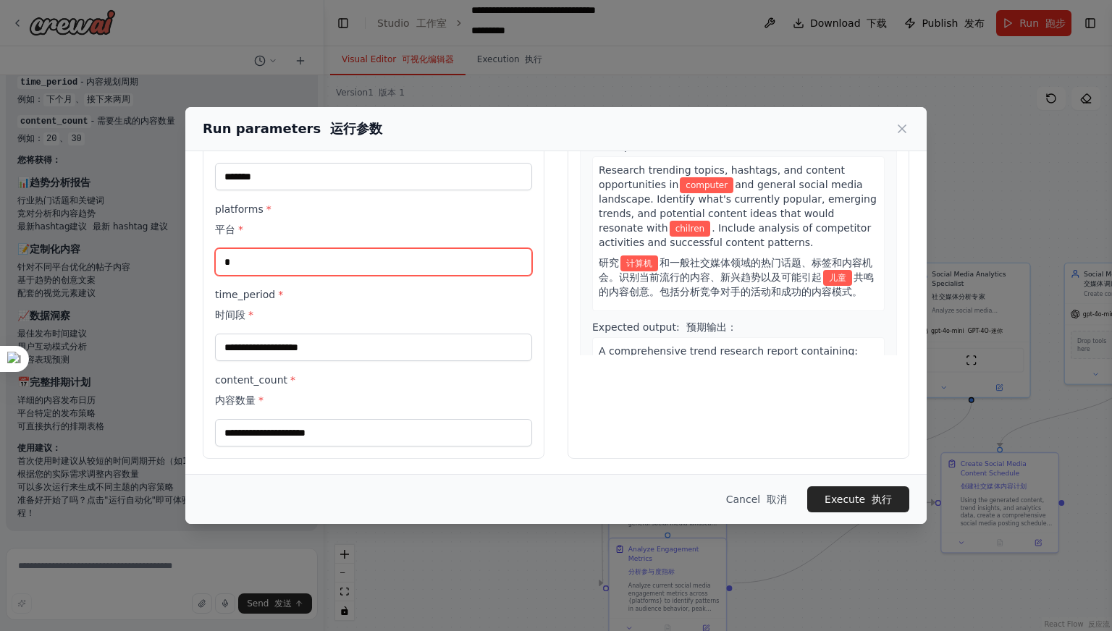
type input "*"
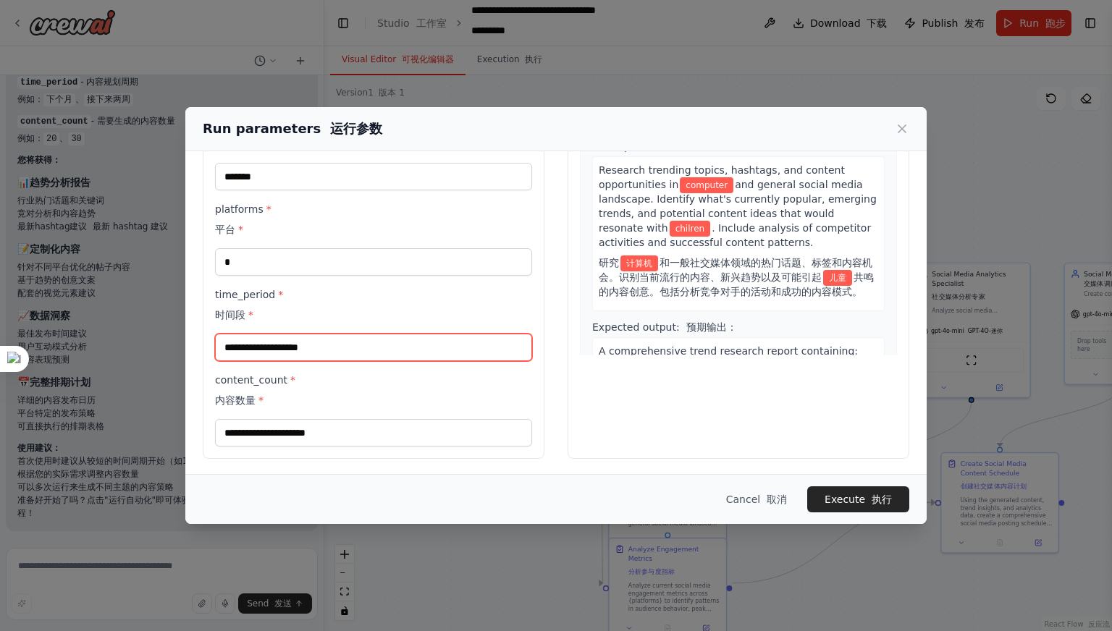
click at [363, 345] on input "time_period * 时间段 *" at bounding box center [373, 348] width 317 height 28
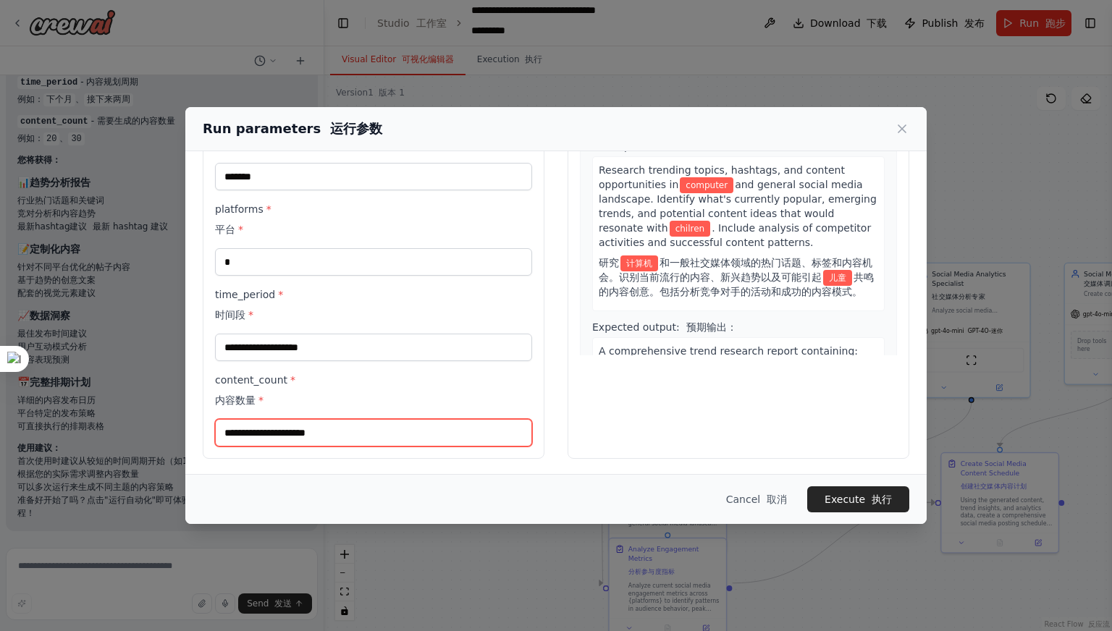
click at [327, 427] on input "content_count * 内容数量 *" at bounding box center [373, 433] width 317 height 28
type input "**"
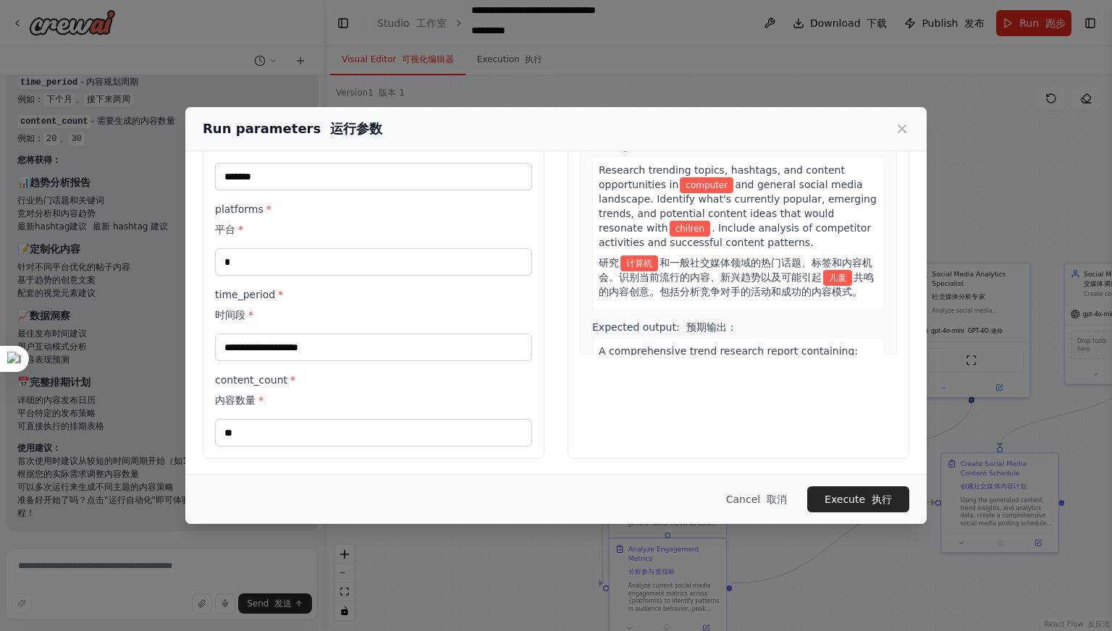
click at [279, 369] on div "industry * 行业 * ******** target_audience * 目标受众 * ******* platforms * 平台 * * ti…" at bounding box center [373, 239] width 317 height 416
click at [277, 347] on input "time_period * 时间段 *" at bounding box center [373, 348] width 317 height 28
click at [267, 182] on input "*******" at bounding box center [373, 177] width 317 height 28
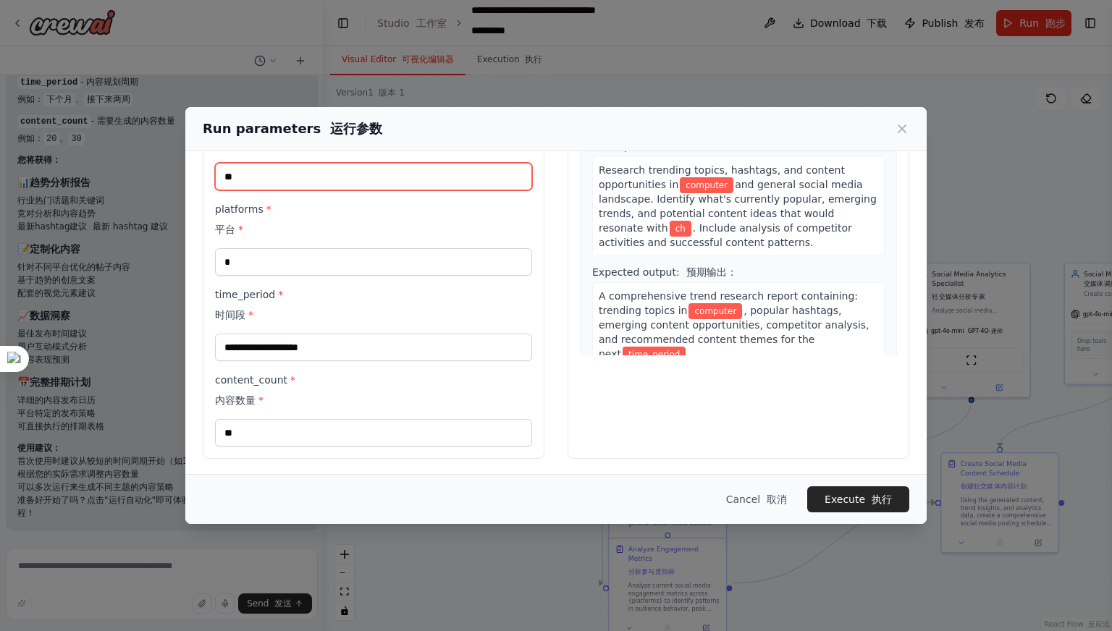
type input "*"
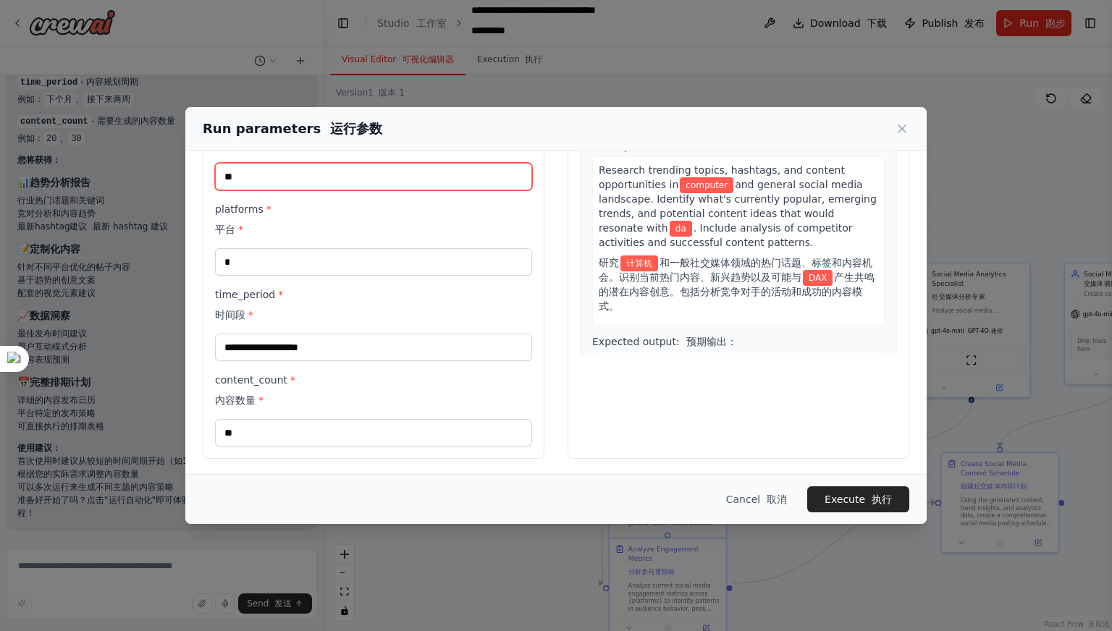
type input "*"
type input "***"
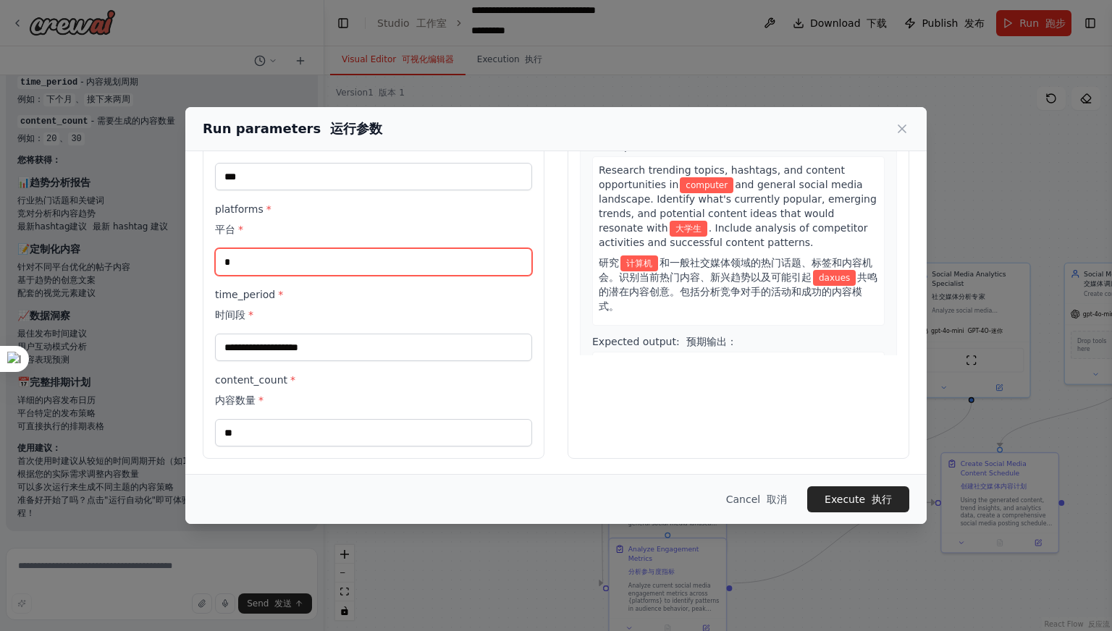
click at [245, 261] on input "*" at bounding box center [373, 262] width 317 height 28
type input "***"
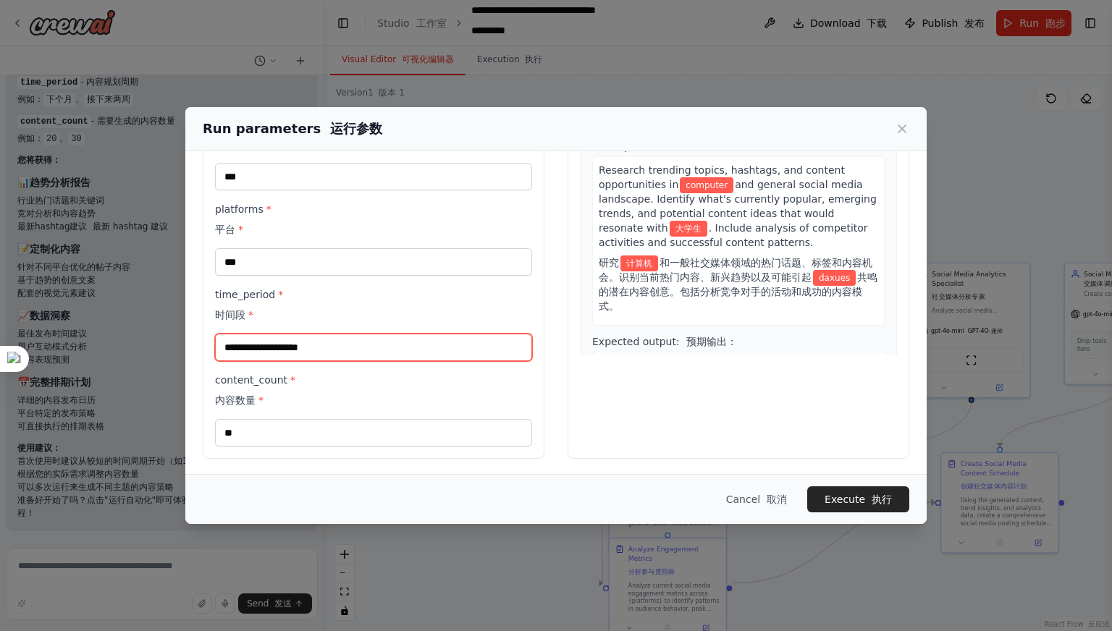
click at [290, 355] on input "time_period * 时间段 *" at bounding box center [373, 348] width 317 height 28
type input "*****"
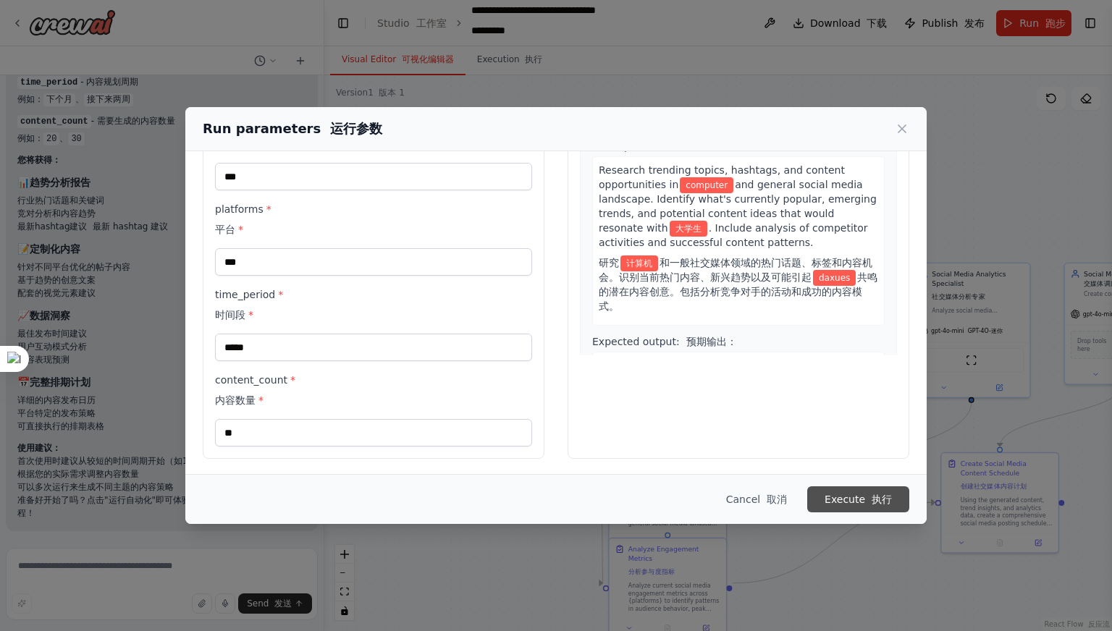
click at [856, 507] on button "Execute 执行" at bounding box center [858, 499] width 102 height 26
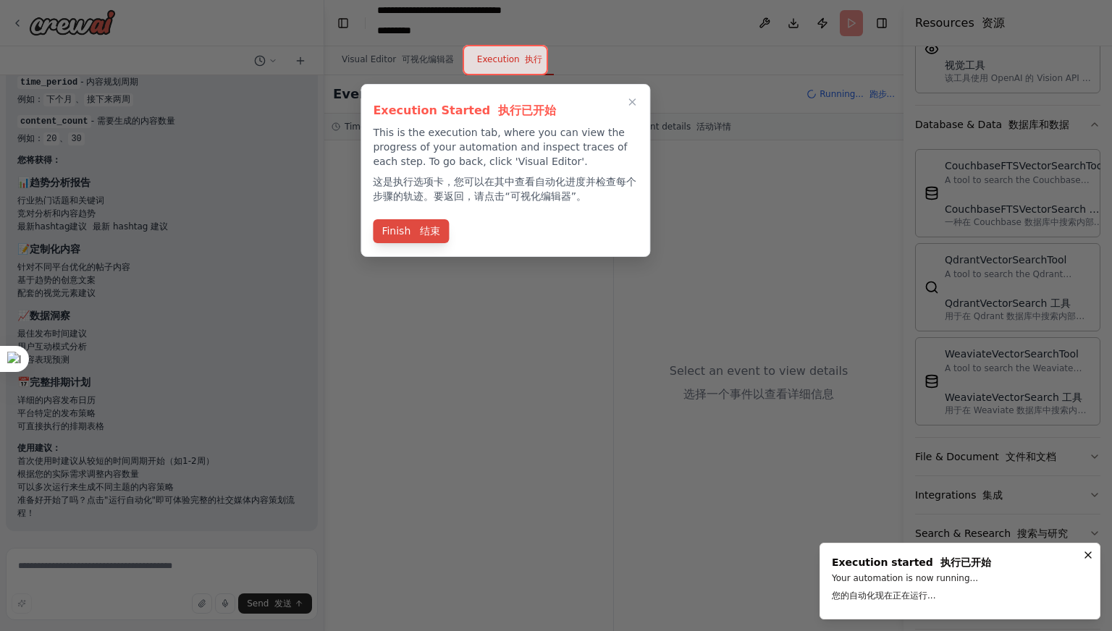
click at [421, 232] on font "结束" at bounding box center [430, 231] width 20 height 12
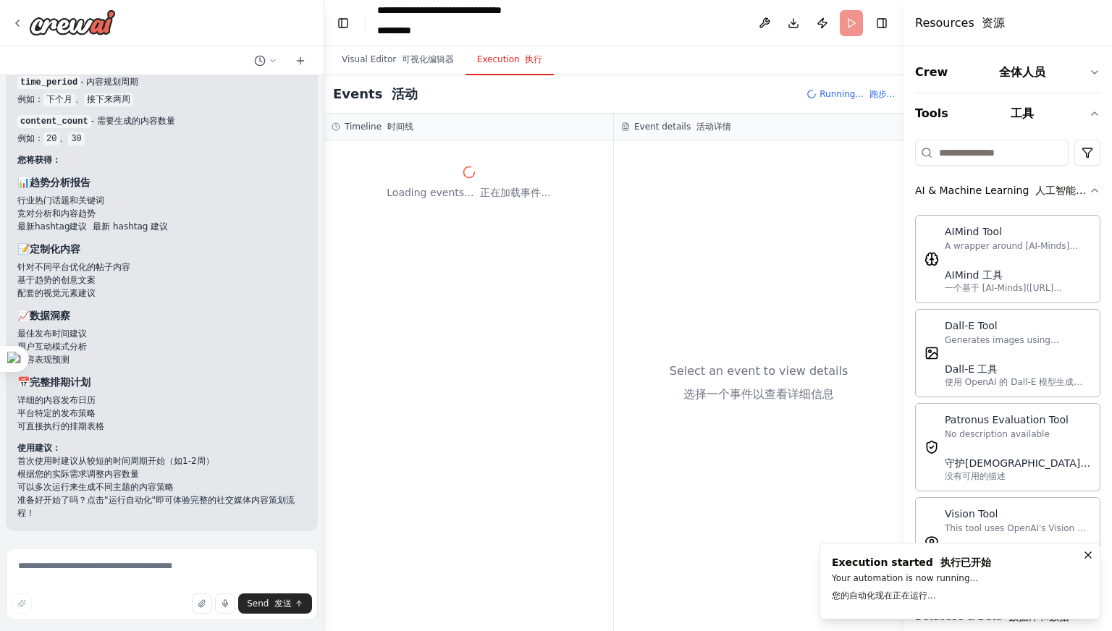
scroll to position [510, 0]
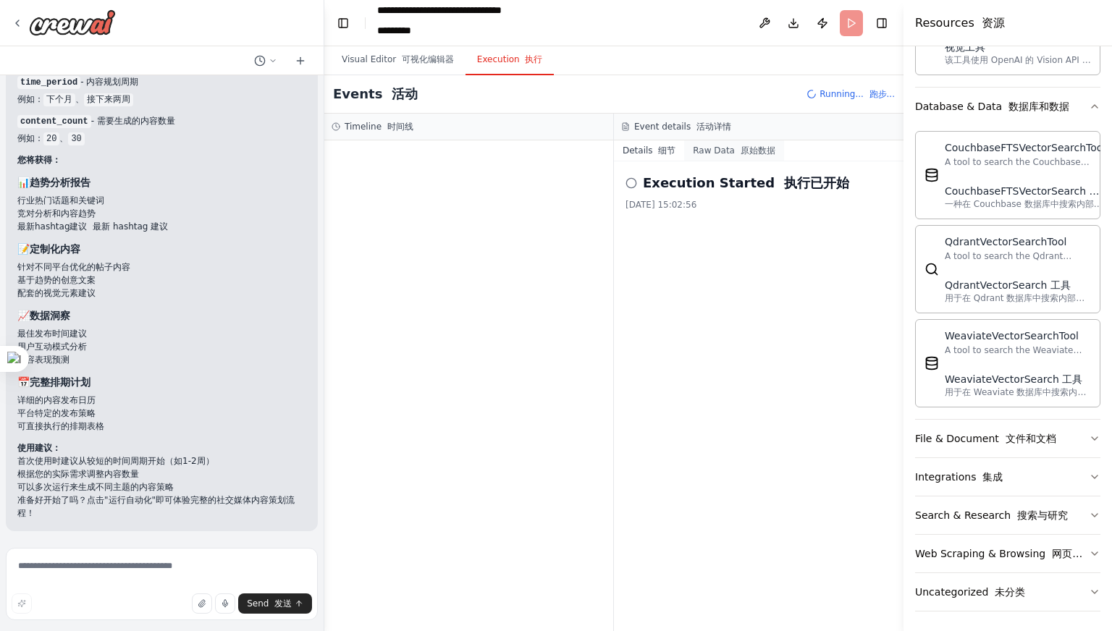
click at [725, 153] on button "Raw Data 原始数据" at bounding box center [733, 150] width 99 height 20
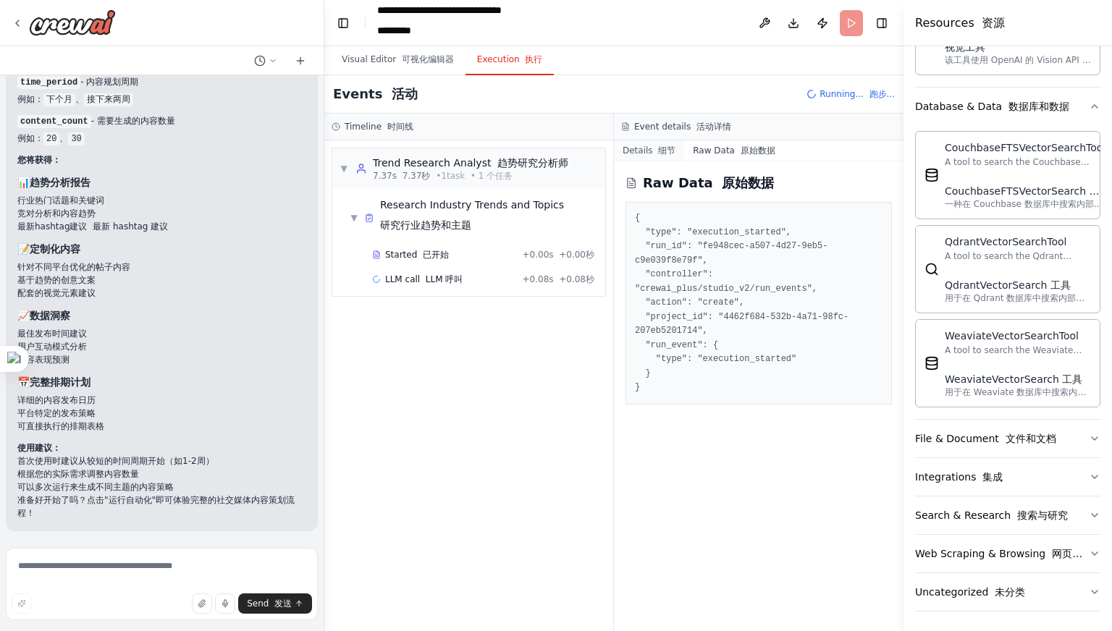
click at [653, 147] on font at bounding box center [656, 151] width 6 height 10
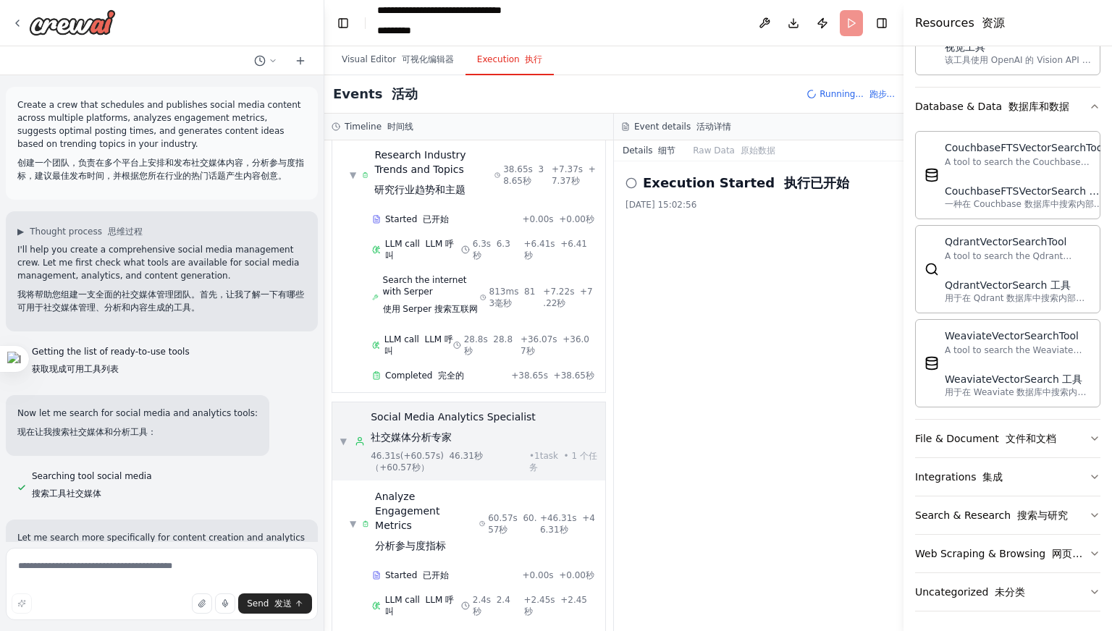
scroll to position [0, 0]
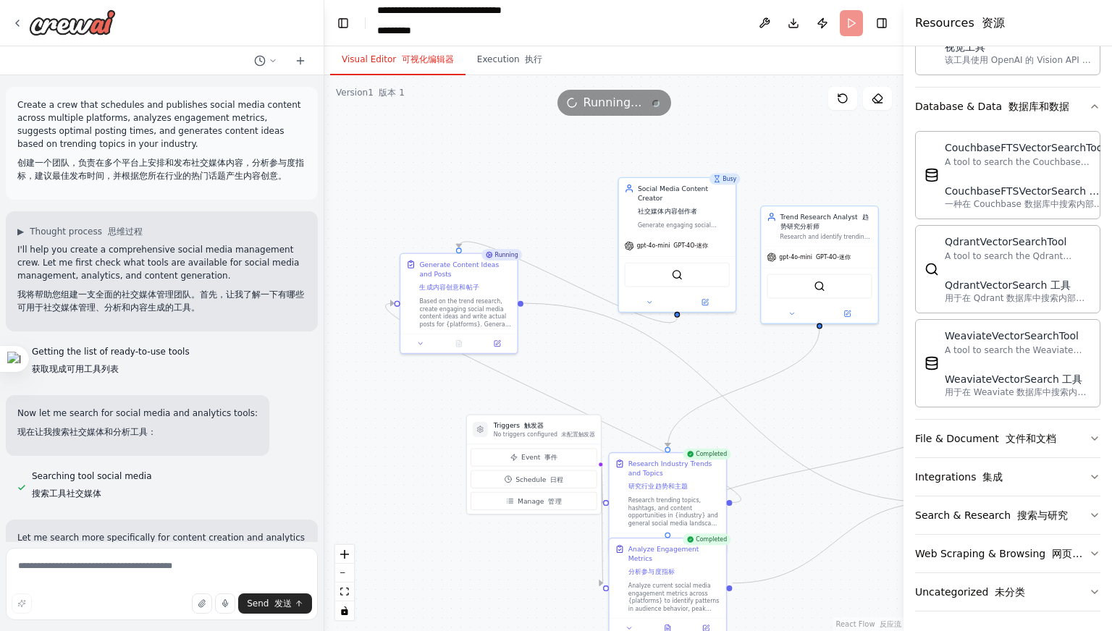
click at [407, 53] on button "Visual Editor 可视化编辑器" at bounding box center [397, 60] width 135 height 30
click at [497, 63] on button "Execution 执行" at bounding box center [509, 60] width 89 height 30
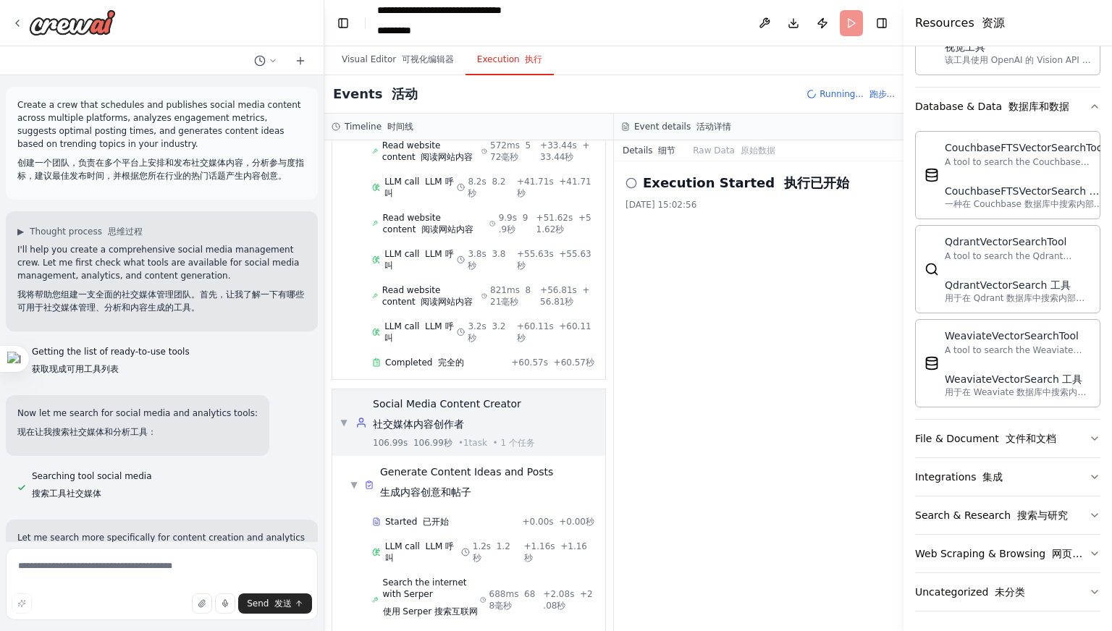
scroll to position [1092, 0]
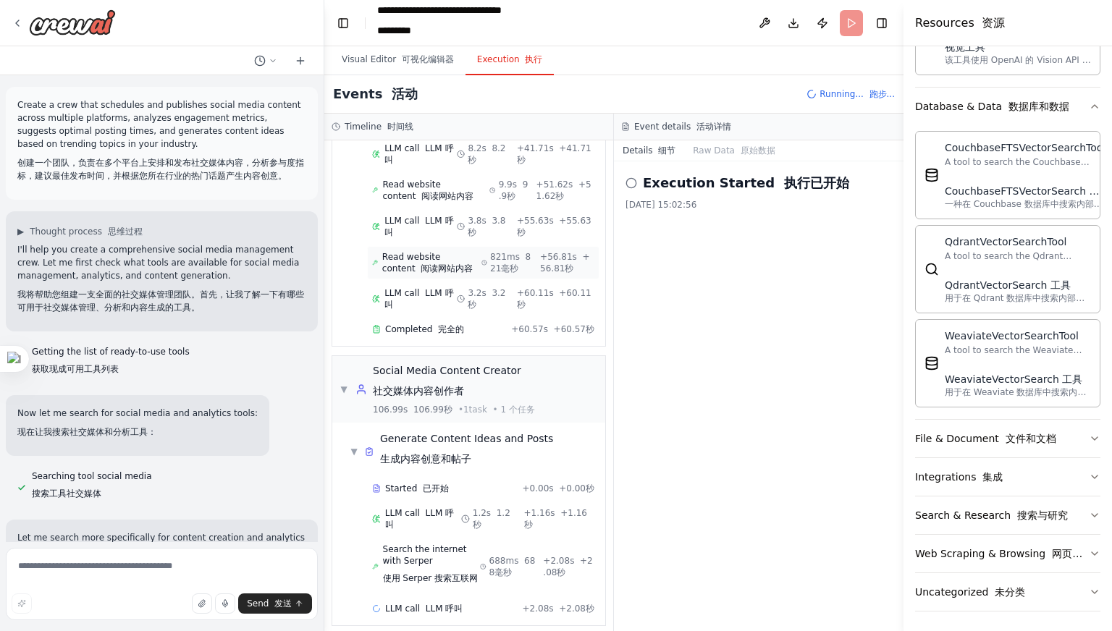
click at [462, 264] on font "阅读网站内容" at bounding box center [447, 269] width 52 height 10
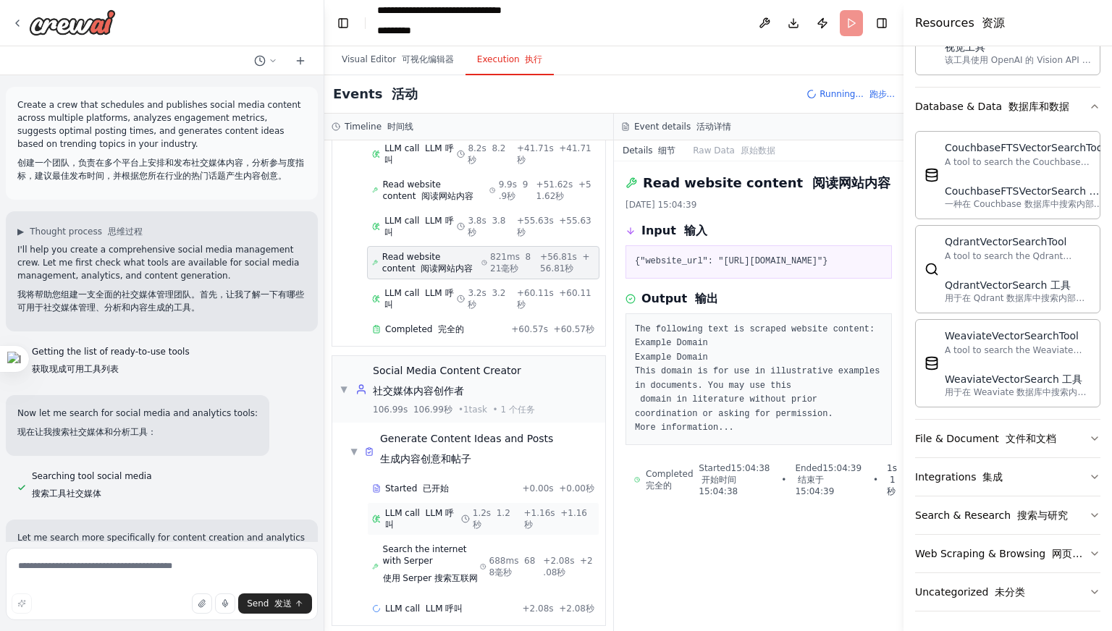
scroll to position [0, 0]
